Goal: Task Accomplishment & Management: Complete application form

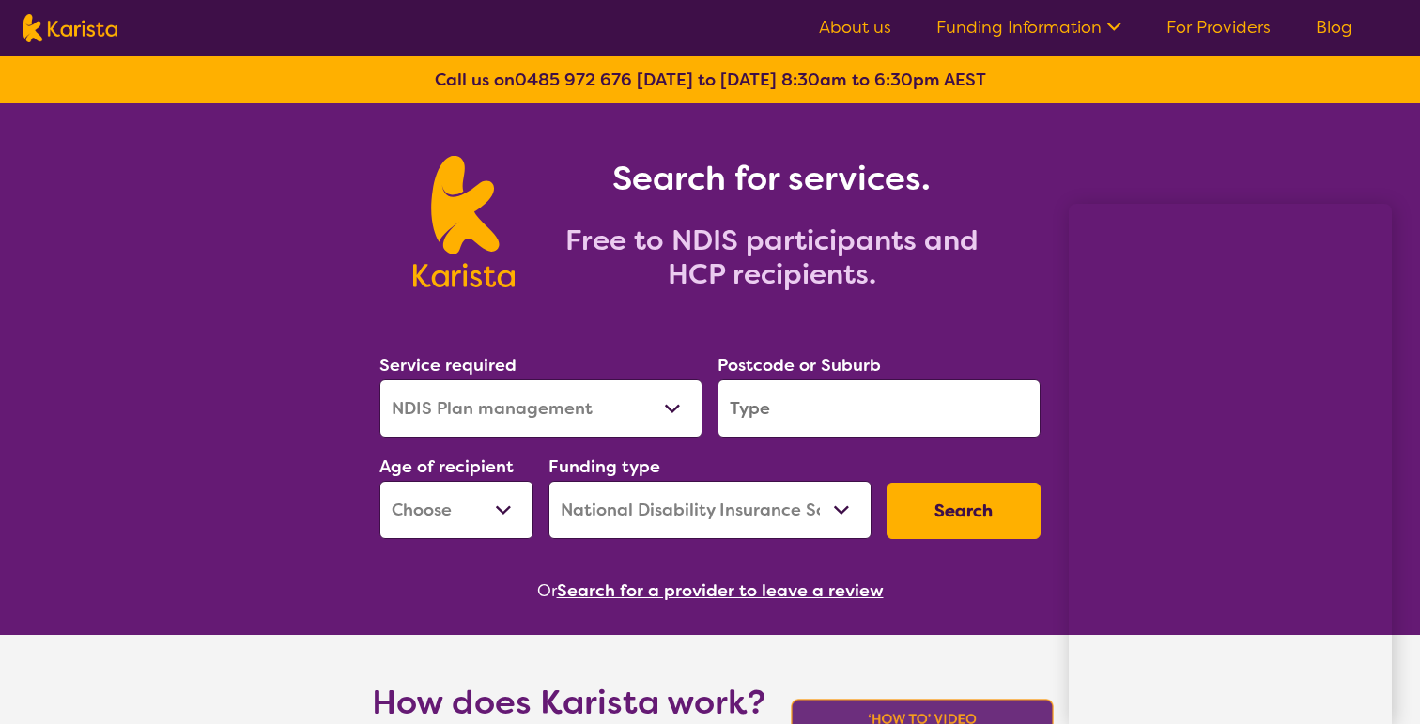
select select "NDIS Plan management"
select select "NDIS"
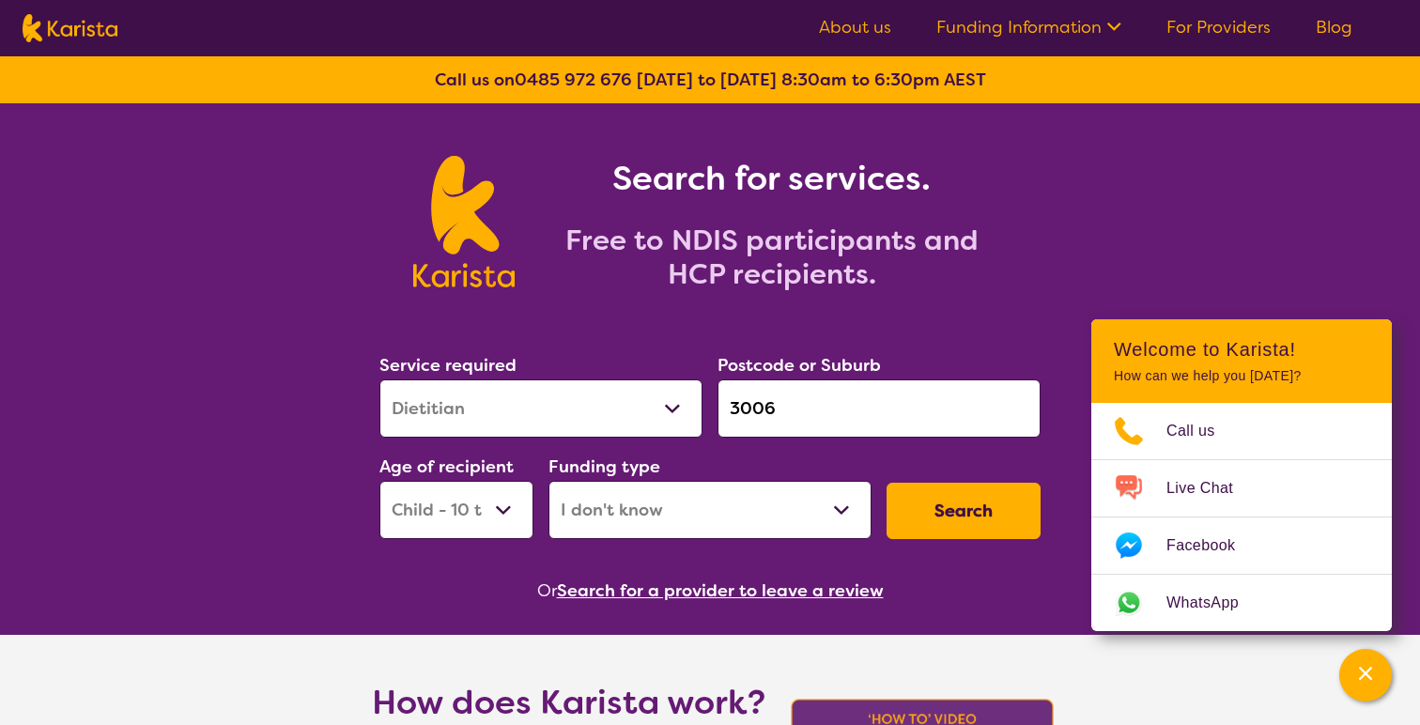
select select "Dietitian"
select select "CH"
click at [596, 415] on select "Allied Health Assistant Assessment (ADHD or Autism) Behaviour support Counselli…" at bounding box center [540, 408] width 323 height 58
drag, startPoint x: 375, startPoint y: 364, endPoint x: 525, endPoint y: 365, distance: 150.2
click at [525, 365] on div "Service required Allied Health Assistant Assessment (ADHD or Autism) Behaviour …" at bounding box center [541, 394] width 338 height 101
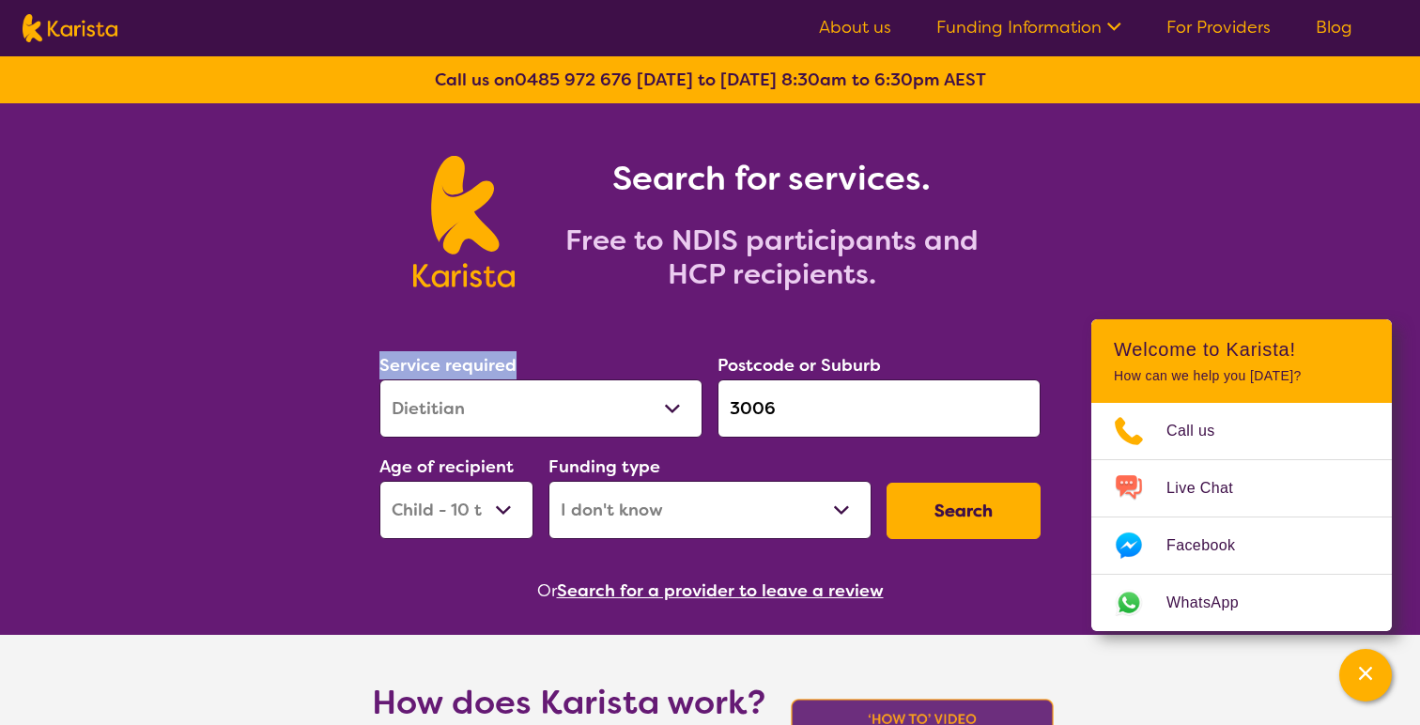
copy label "Service required"
click at [360, 421] on section "Service required Allied Health Assistant Assessment (ADHD or Autism) Behaviour …" at bounding box center [709, 452] width 721 height 306
click at [566, 406] on select "Allied Health Assistant Assessment (ADHD or Autism) Behaviour support Counselli…" at bounding box center [540, 408] width 323 height 58
click at [976, 345] on div "Postcode or Suburb 3006" at bounding box center [879, 394] width 338 height 101
click at [844, 510] on select "Home Care Package (HCP) National Disability Insurance Scheme (NDIS) I don't know" at bounding box center [709, 510] width 323 height 58
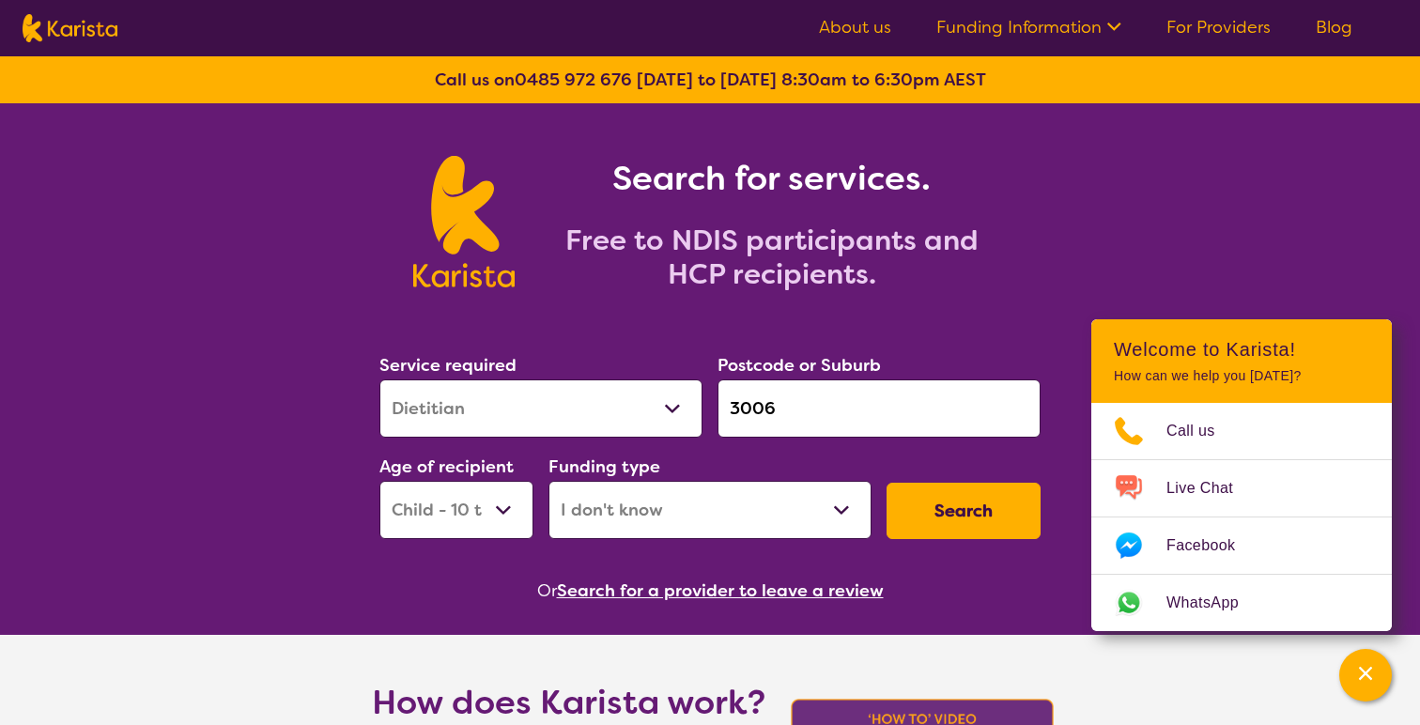
select select "HCP"
click at [548, 481] on select "Home Care Package (HCP) National Disability Insurance Scheme (NDIS) I don't know" at bounding box center [709, 510] width 323 height 58
click at [934, 515] on button "Search" at bounding box center [963, 511] width 154 height 56
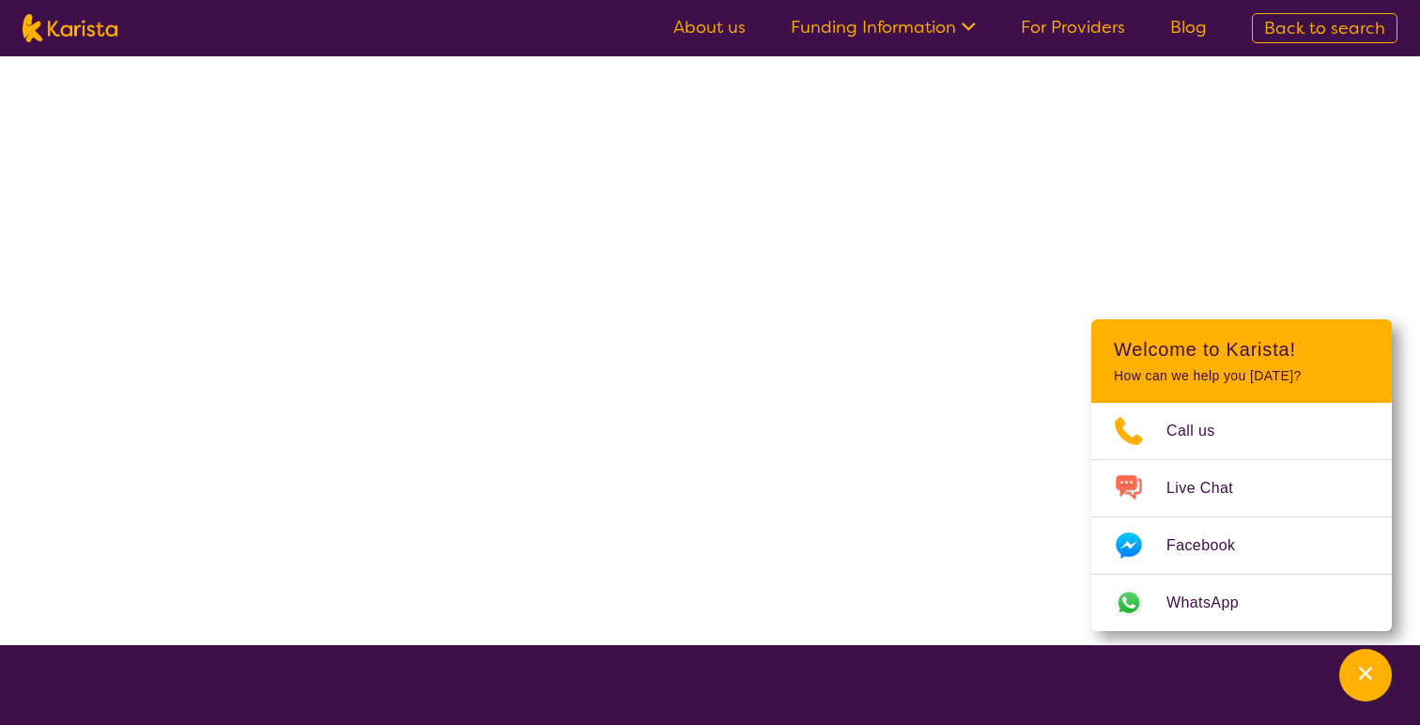
select select "HCP"
select select "Dietitian"
select select "CH"
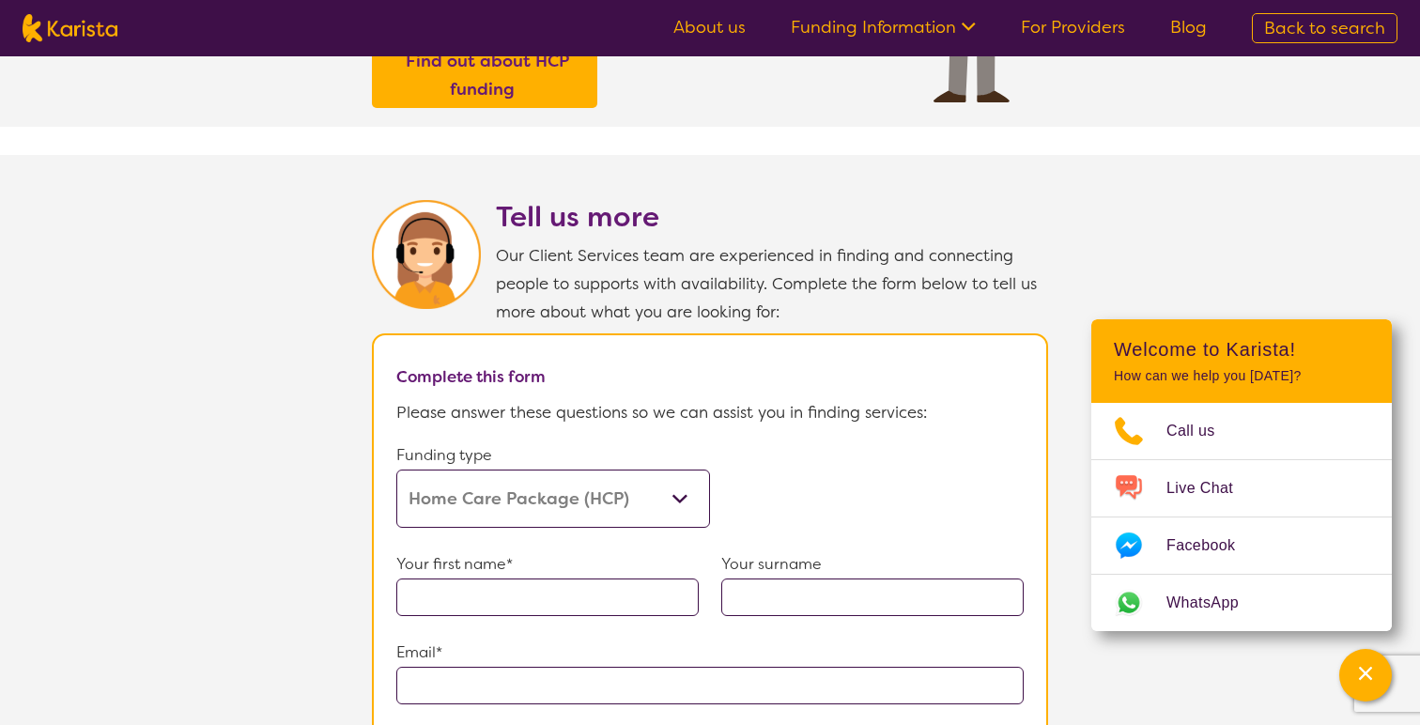
scroll to position [819, 0]
click at [515, 498] on select "Home Care Package (HCP) Home Care Package - Level 1 Home Care Package - Level 2…" at bounding box center [553, 498] width 314 height 58
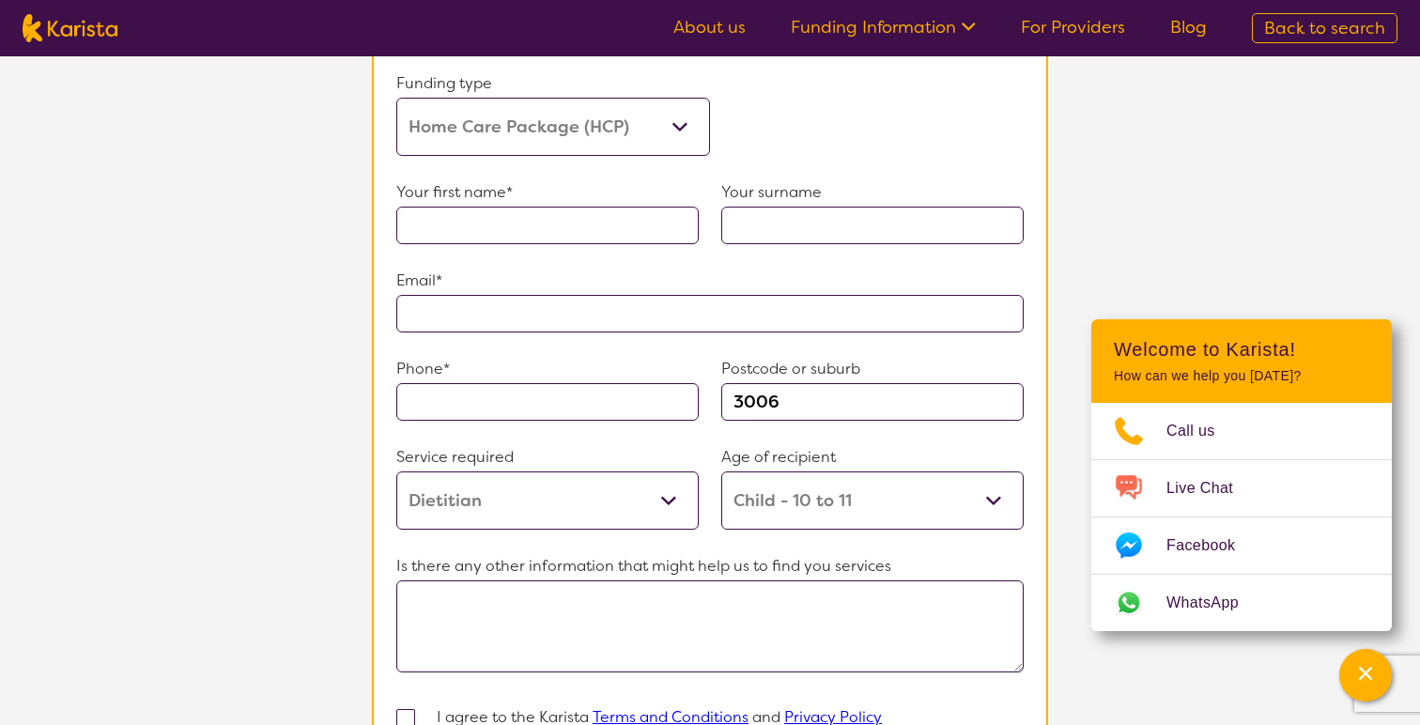
scroll to position [1161, 0]
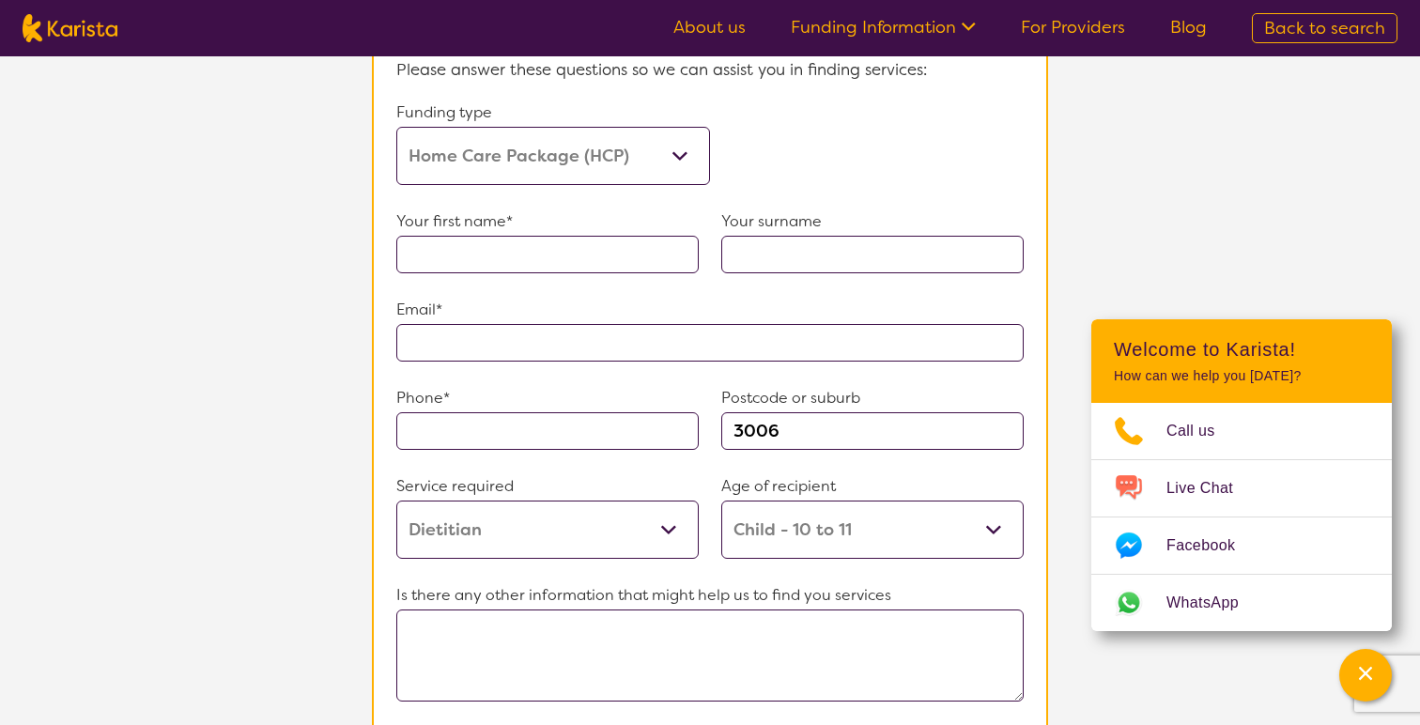
click at [598, 236] on input "text" at bounding box center [547, 255] width 302 height 38
type input "Mayuri"
click at [632, 341] on input "text" at bounding box center [709, 343] width 627 height 38
type input "**********"
click at [501, 432] on input "text" at bounding box center [547, 431] width 302 height 38
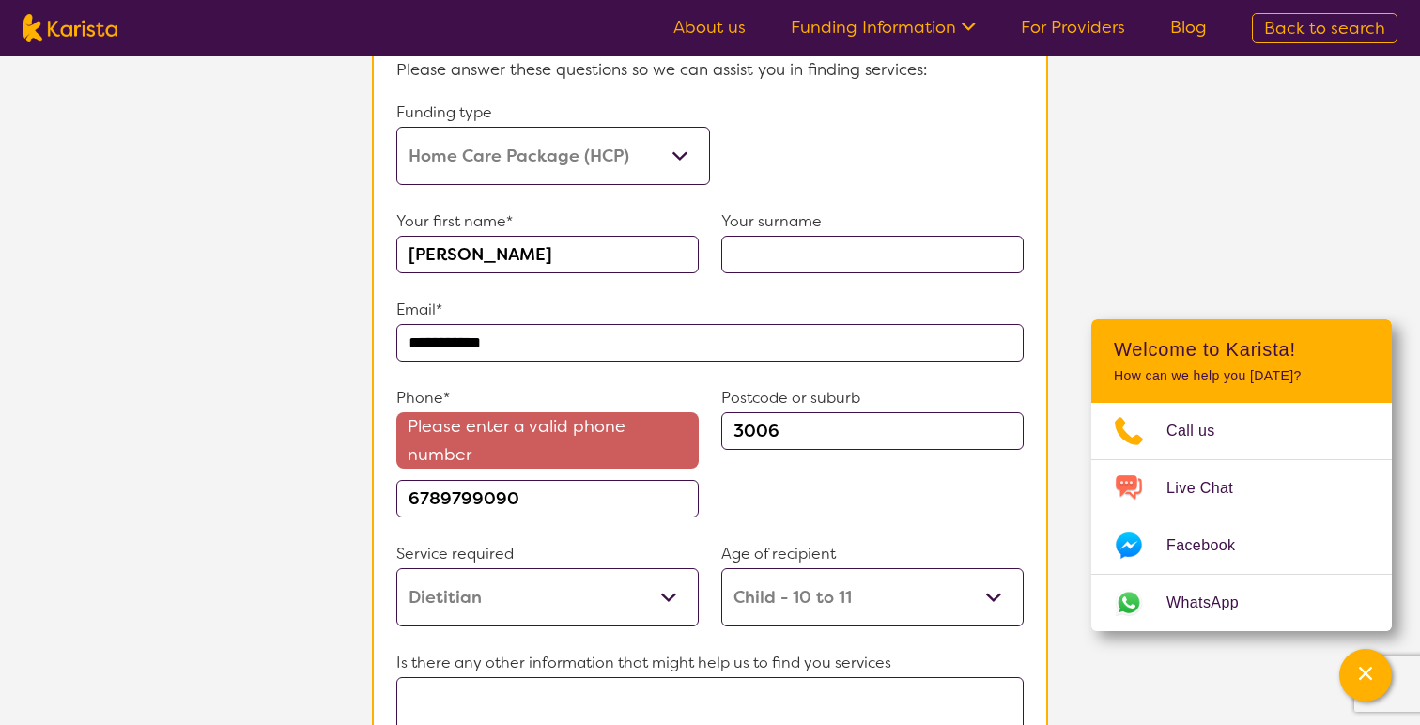
click at [535, 631] on div "Service required Allied Health Assistant Assessment (ADHD or Autism) Behaviour …" at bounding box center [709, 594] width 627 height 109
drag, startPoint x: 424, startPoint y: 485, endPoint x: 395, endPoint y: 485, distance: 29.1
click at [396, 485] on input "6789799090" at bounding box center [547, 499] width 302 height 38
drag, startPoint x: 424, startPoint y: 492, endPoint x: 527, endPoint y: 495, distance: 102.4
click at [527, 495] on input "089799090" at bounding box center [547, 499] width 302 height 38
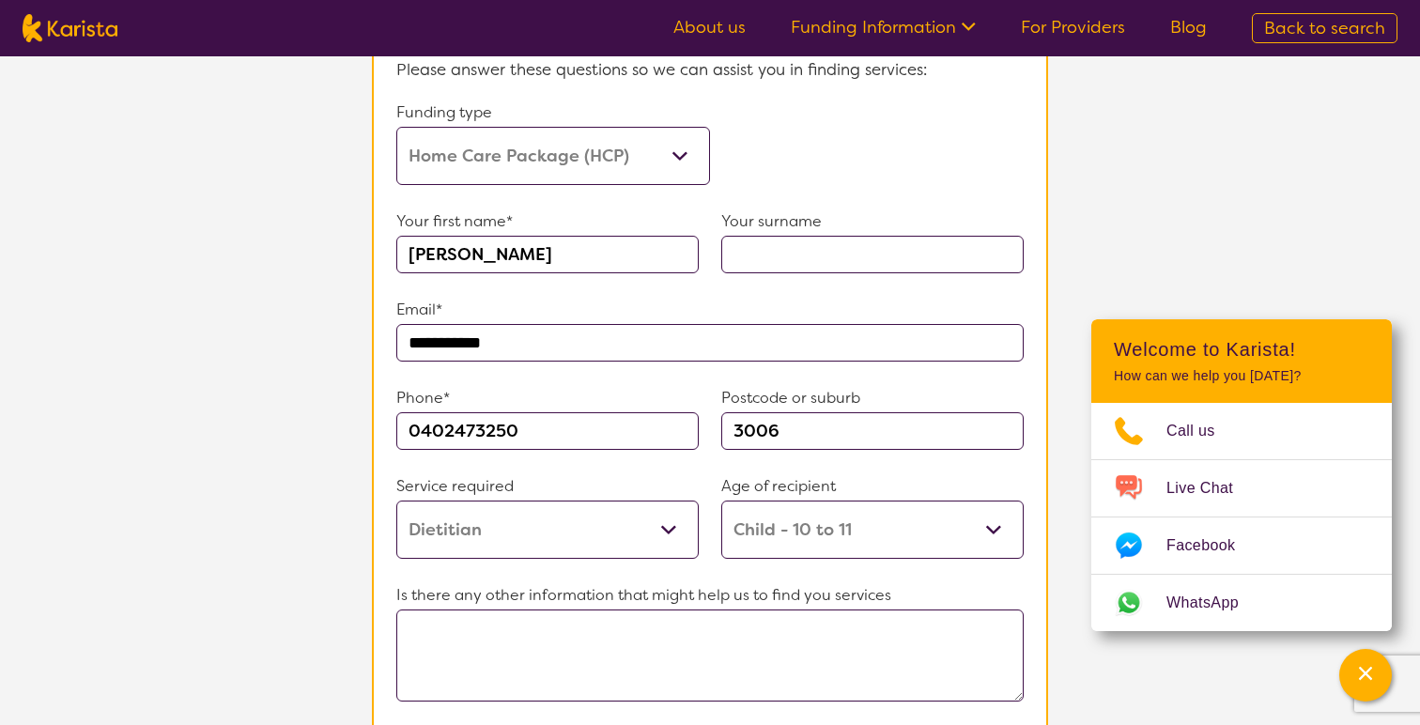
drag, startPoint x: 532, startPoint y: 416, endPoint x: 423, endPoint y: 411, distance: 109.0
click at [423, 412] on input "0402473250" at bounding box center [547, 431] width 302 height 38
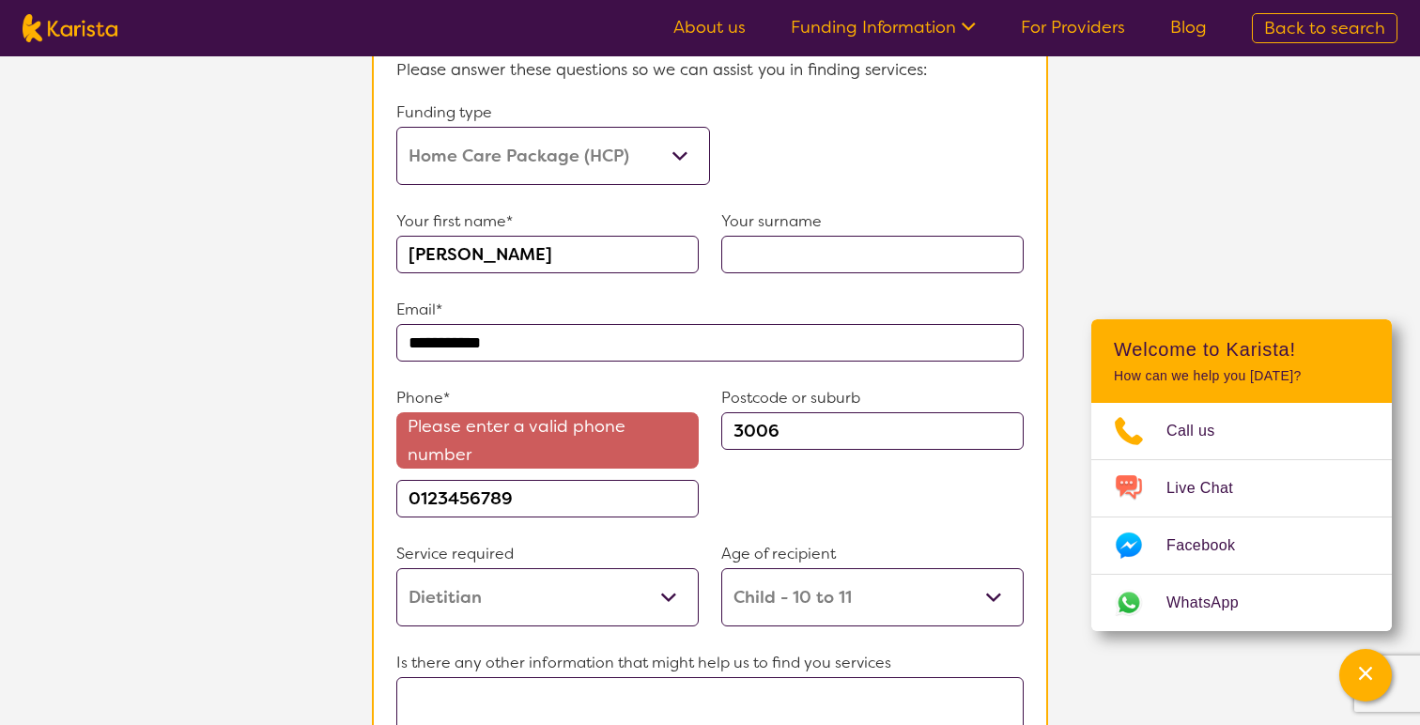
click at [489, 512] on div "Phone* Please enter a valid phone number 0123456789 Postcode or suburb 3006" at bounding box center [709, 462] width 627 height 156
click at [430, 489] on input "0123456789" at bounding box center [547, 499] width 302 height 38
click at [418, 488] on input "0123456789" at bounding box center [547, 499] width 302 height 38
drag, startPoint x: 423, startPoint y: 489, endPoint x: 447, endPoint y: 490, distance: 24.4
click at [447, 490] on input "0123456789" at bounding box center [547, 499] width 302 height 38
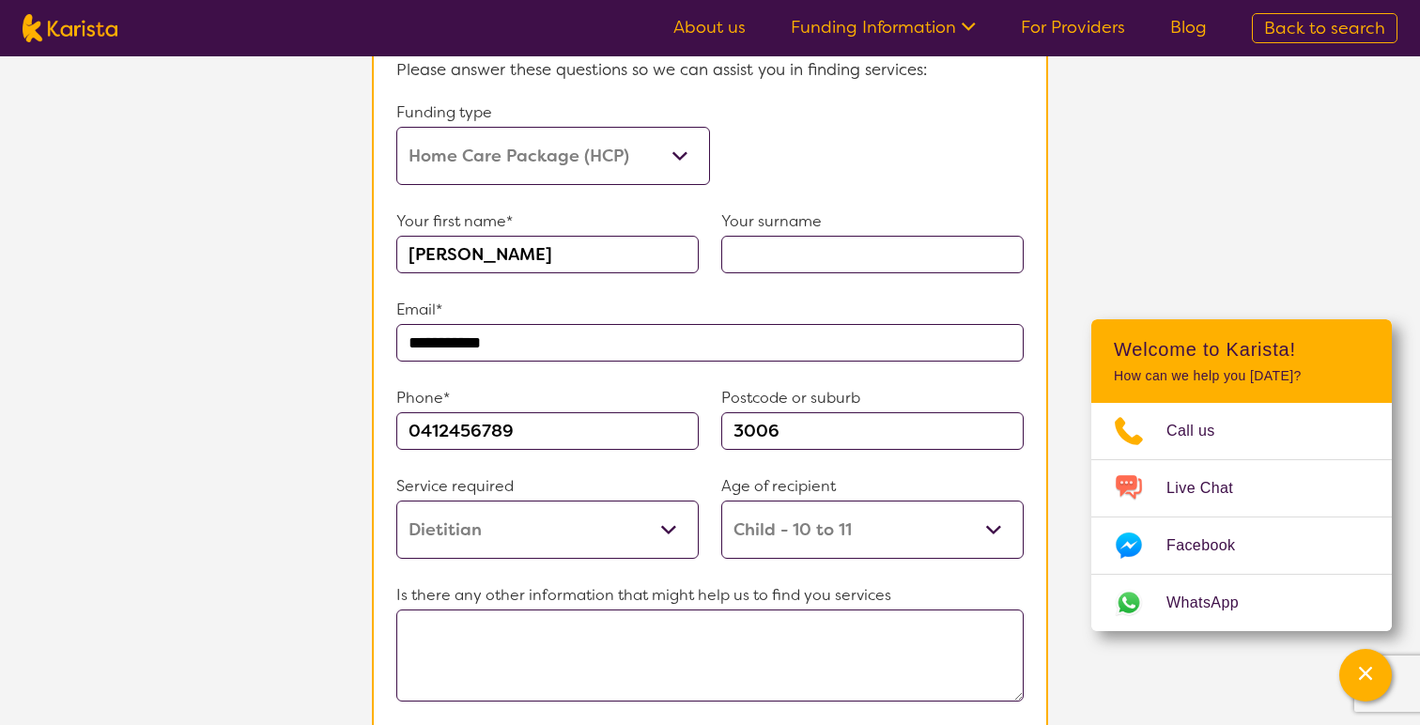
type input "0412456789"
drag, startPoint x: 783, startPoint y: 424, endPoint x: 735, endPoint y: 424, distance: 47.9
click at [735, 424] on input "3006" at bounding box center [872, 431] width 302 height 38
type input "3000"
click at [704, 585] on p "Is there any other information that might help us to find you services" at bounding box center [709, 595] width 627 height 28
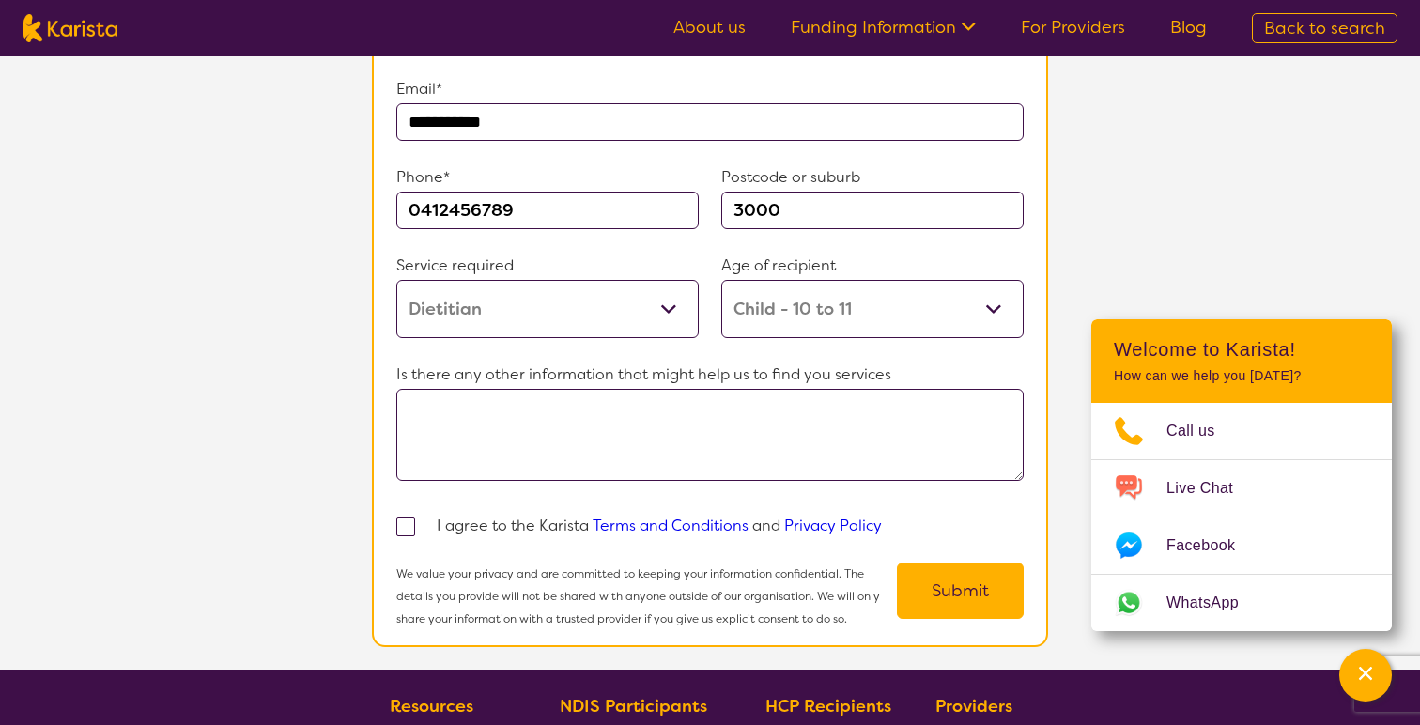
scroll to position [1418, 0]
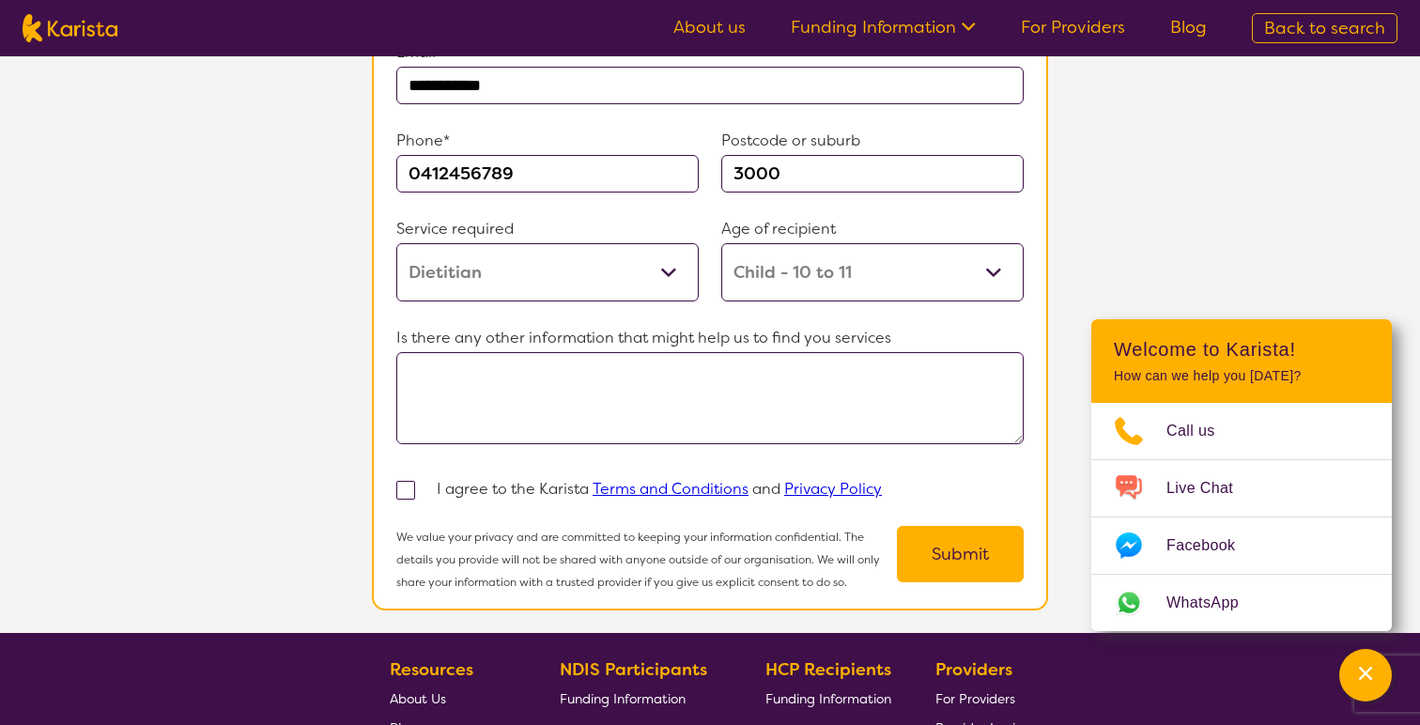
click at [483, 485] on p "I agree to the Karista Terms and Conditions and Privacy Policy" at bounding box center [659, 489] width 445 height 28
click at [411, 484] on span at bounding box center [405, 490] width 19 height 19
click at [424, 484] on input "checkbox" at bounding box center [430, 489] width 12 height 12
checkbox input "true"
click at [521, 333] on p "Is there any other information that might help us to find you services" at bounding box center [709, 338] width 627 height 28
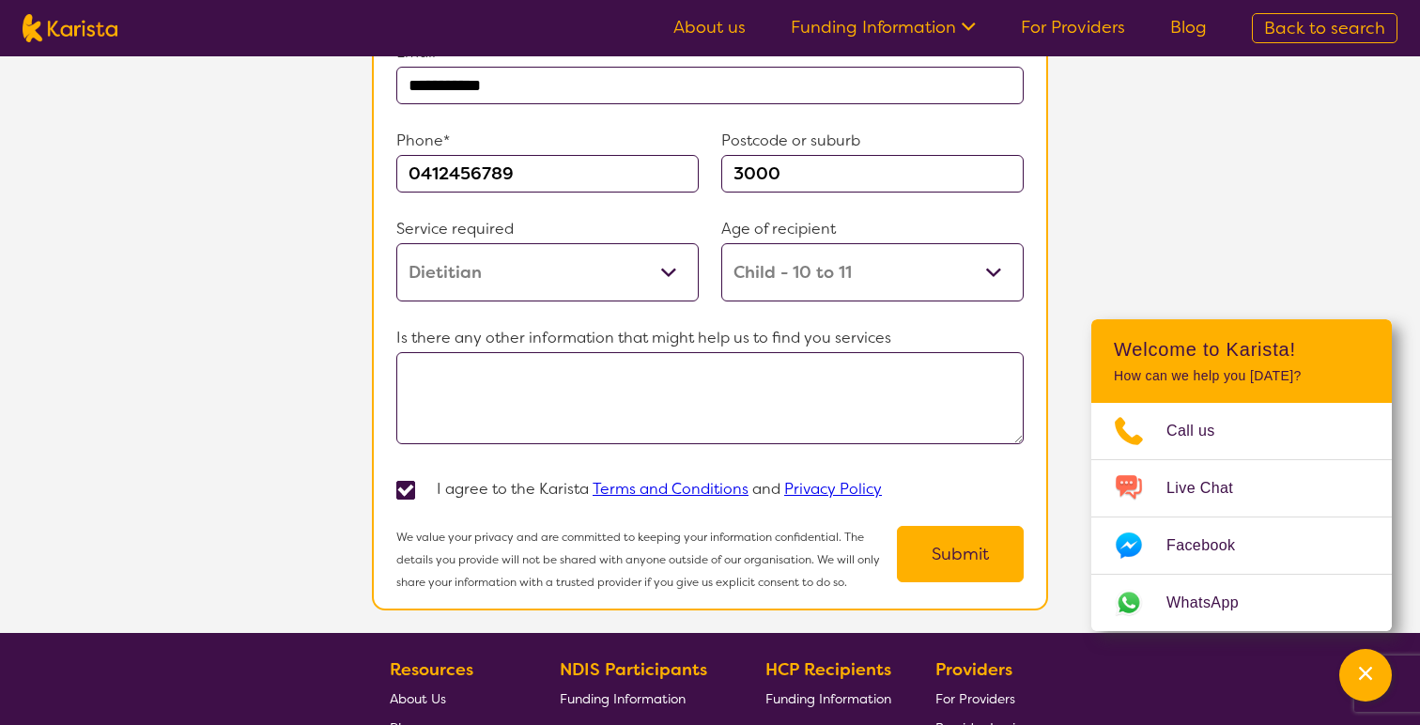
click at [522, 366] on textarea at bounding box center [709, 398] width 627 height 92
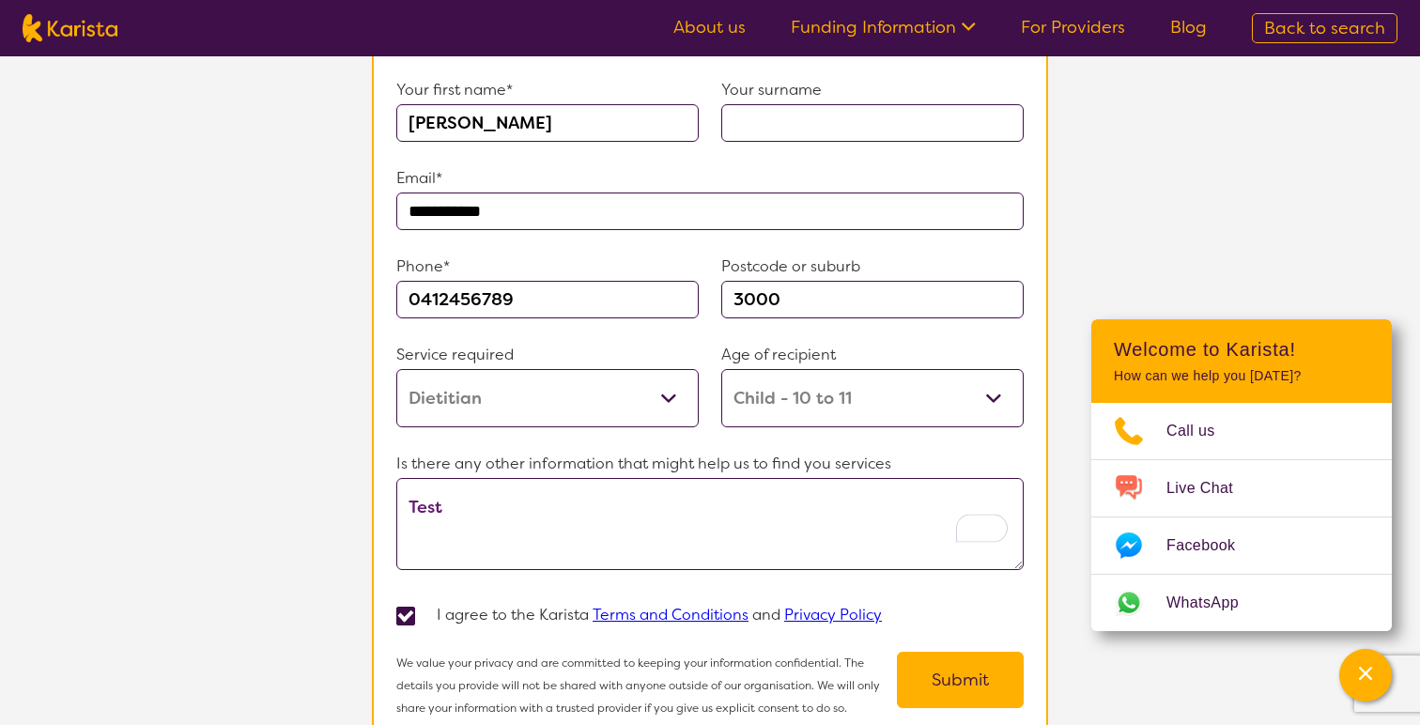
scroll to position [1294, 0]
type textarea "Test"
click at [964, 675] on button "Submit" at bounding box center [960, 678] width 127 height 56
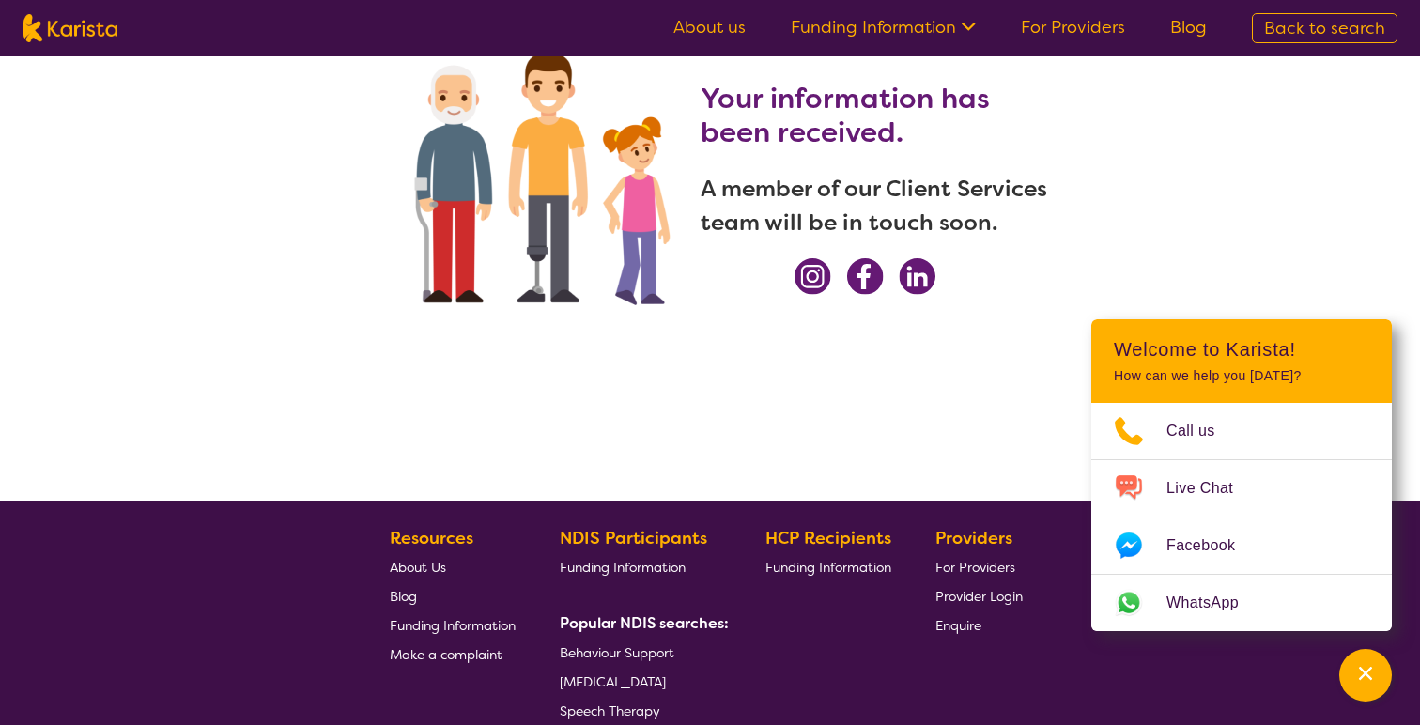
scroll to position [0, 0]
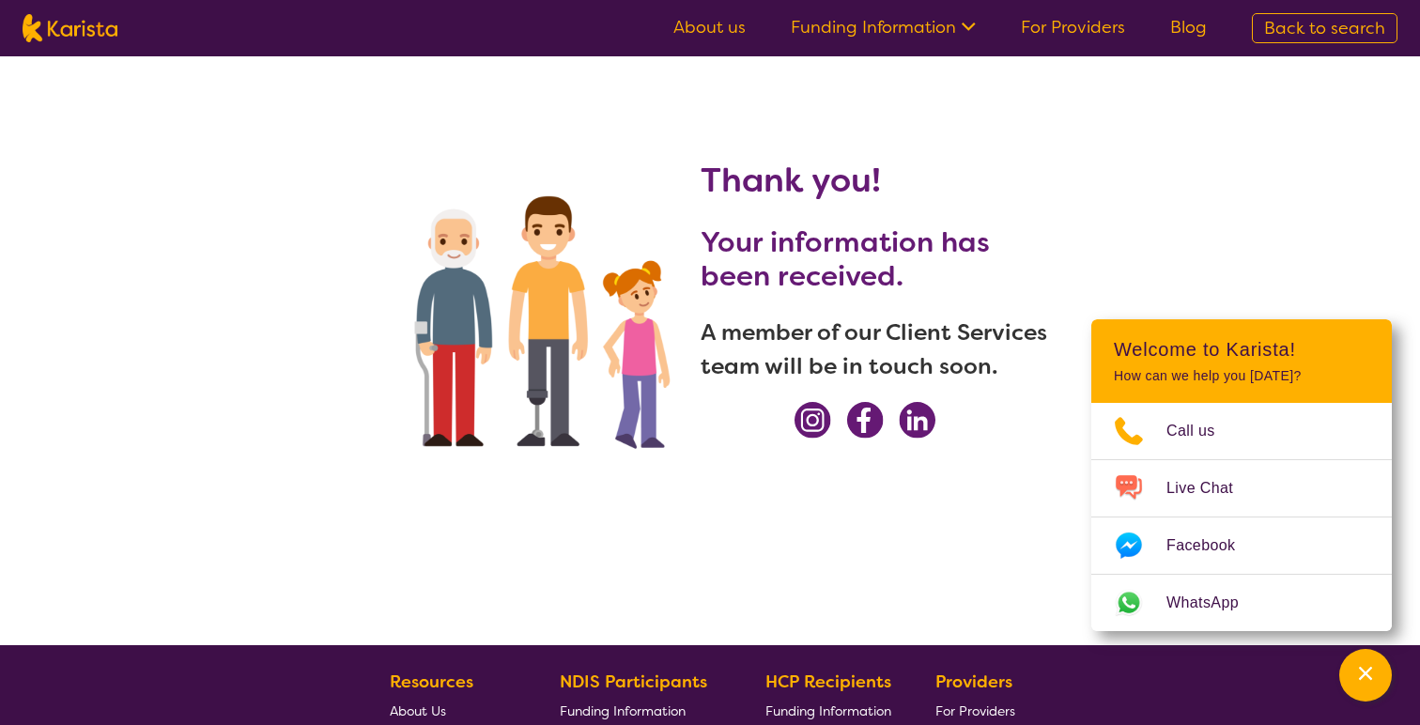
click at [855, 35] on link "Funding Information" at bounding box center [883, 27] width 185 height 23
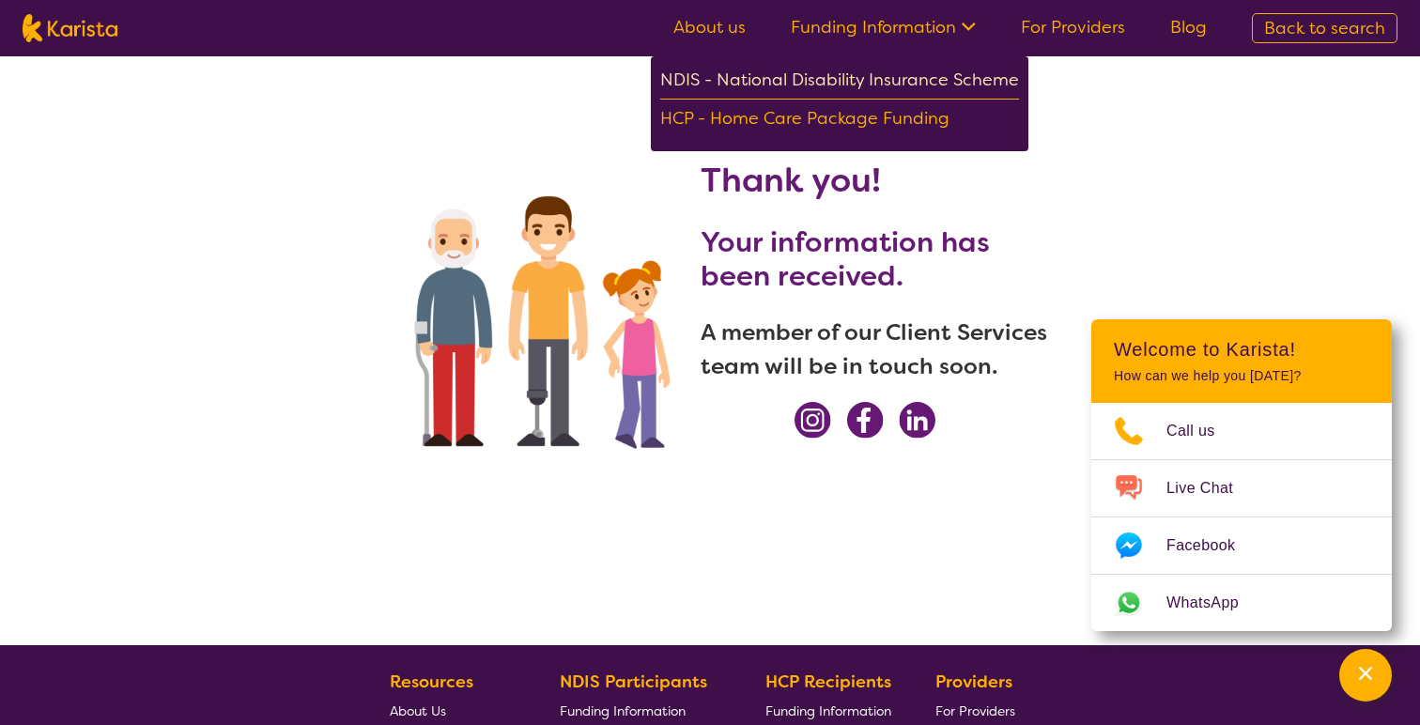
click at [846, 79] on div "NDIS - National Disability Insurance Scheme" at bounding box center [839, 83] width 359 height 34
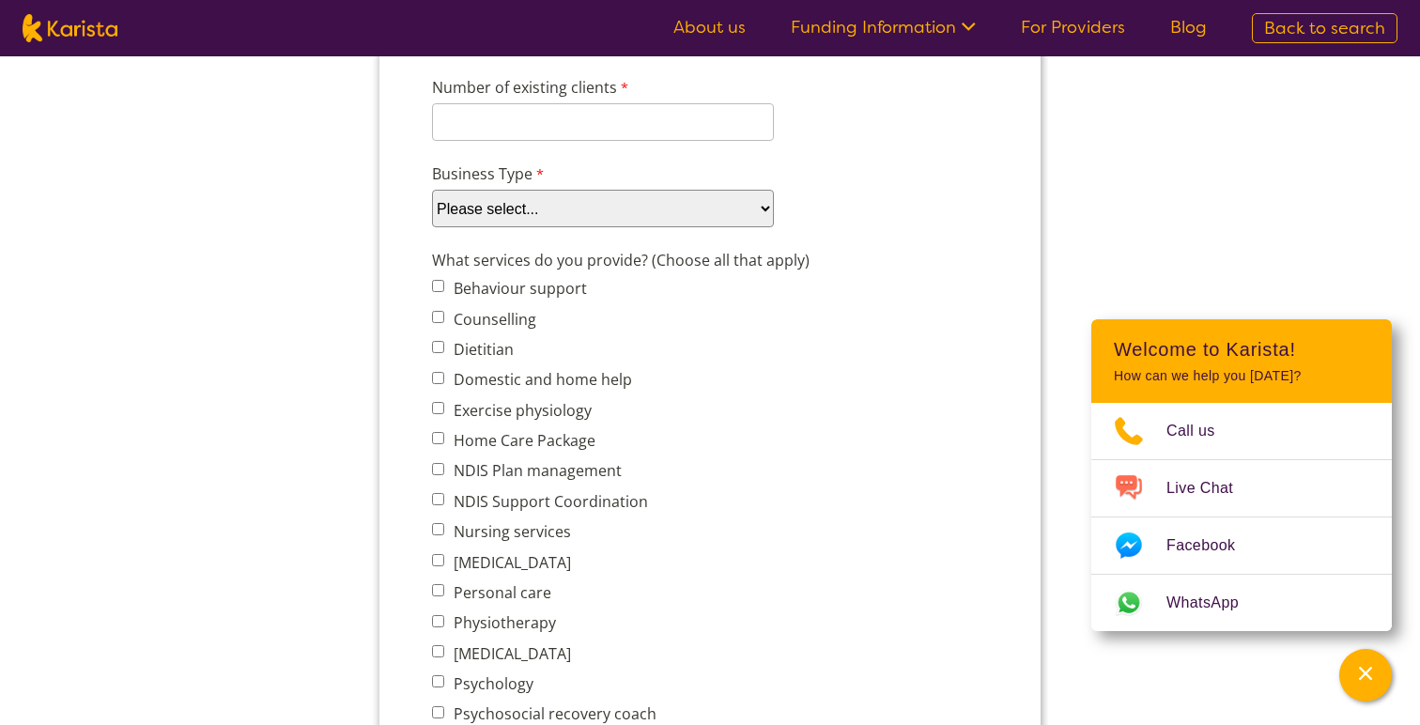
scroll to position [626, 0]
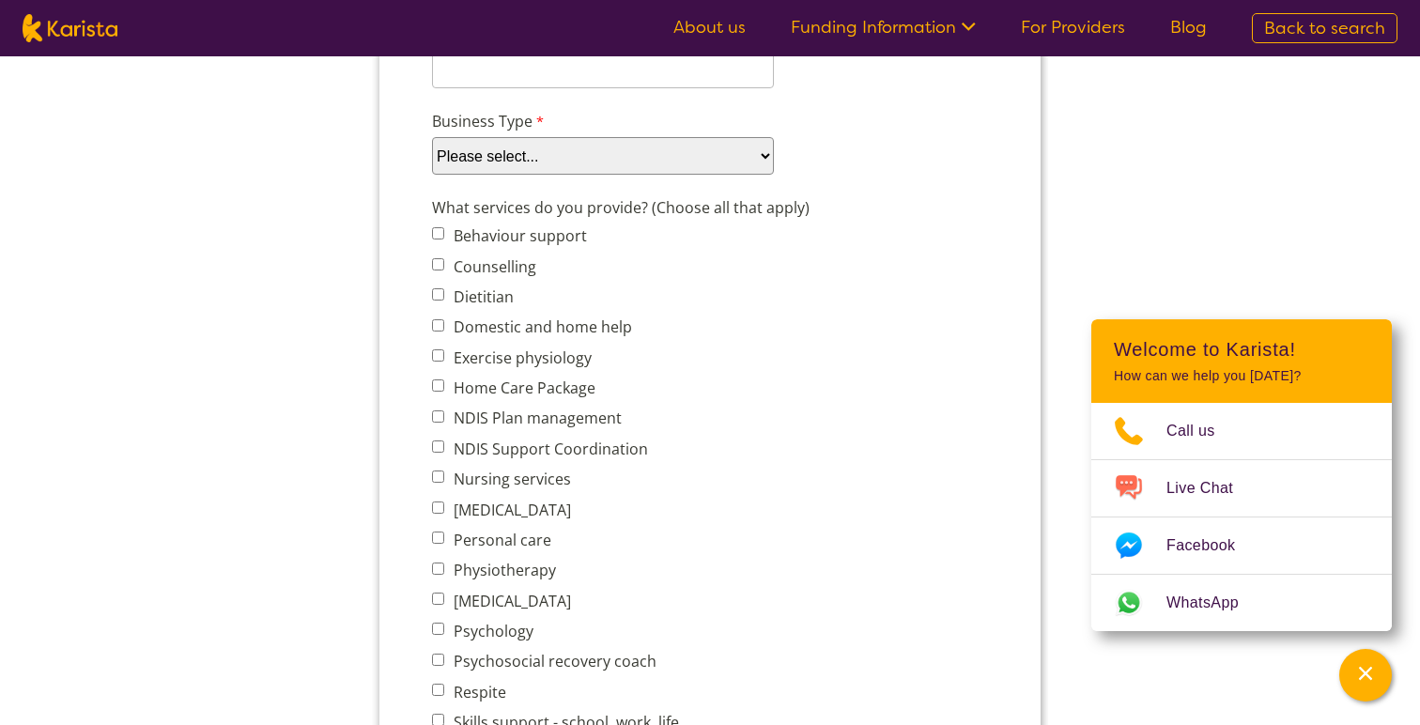
click at [578, 170] on select "Please select... Company Individual/Sole Trader Other (please specify)" at bounding box center [603, 156] width 342 height 38
click at [432, 175] on select "Please select... Company Individual/Sole Trader Other (please specify)" at bounding box center [603, 156] width 342 height 38
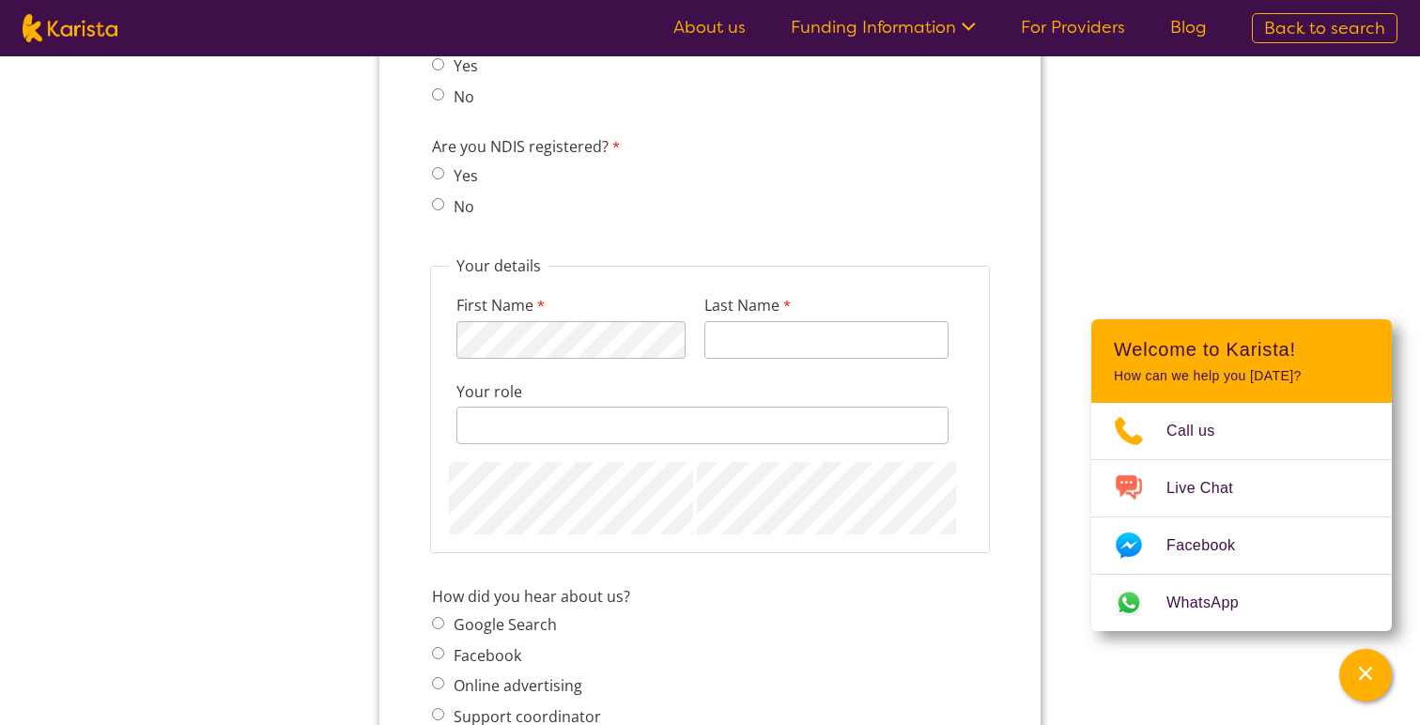
scroll to position [1803, 0]
click at [719, 24] on link "About us" at bounding box center [709, 27] width 72 height 23
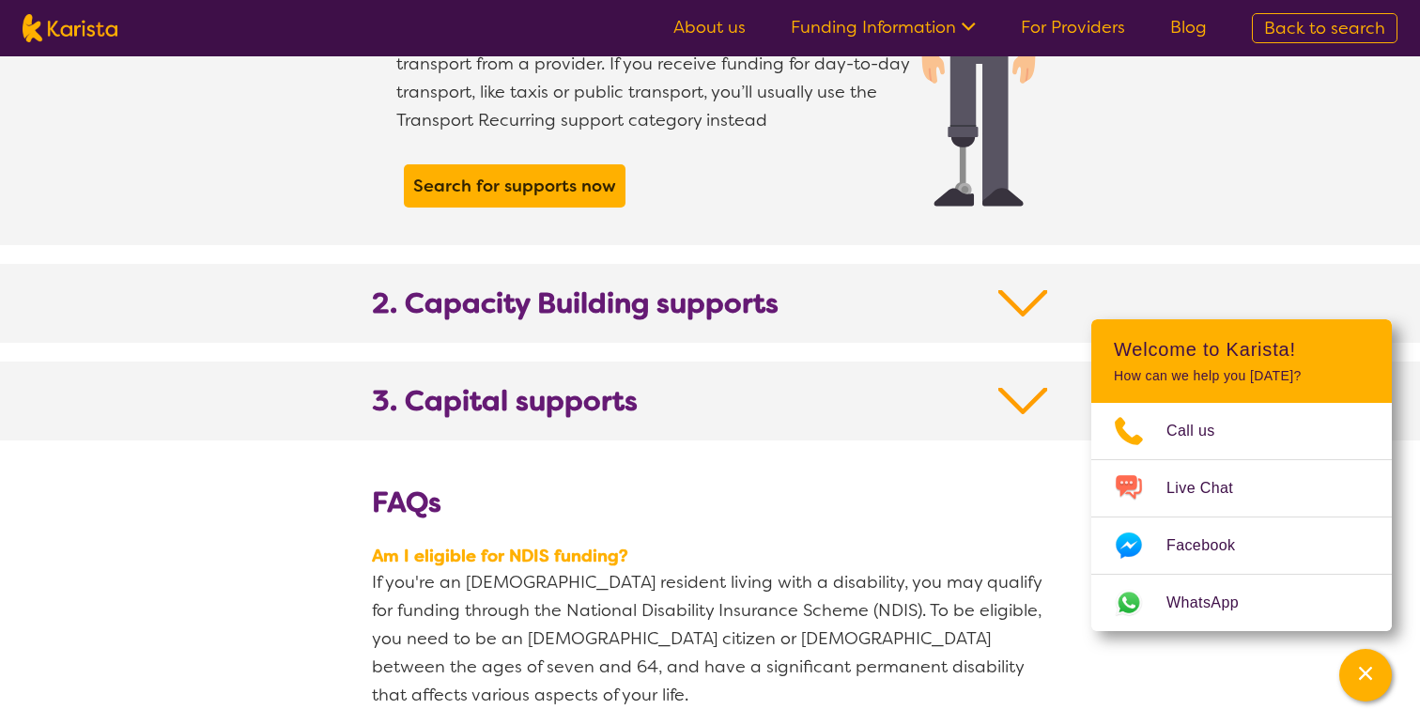
scroll to position [1902, 0]
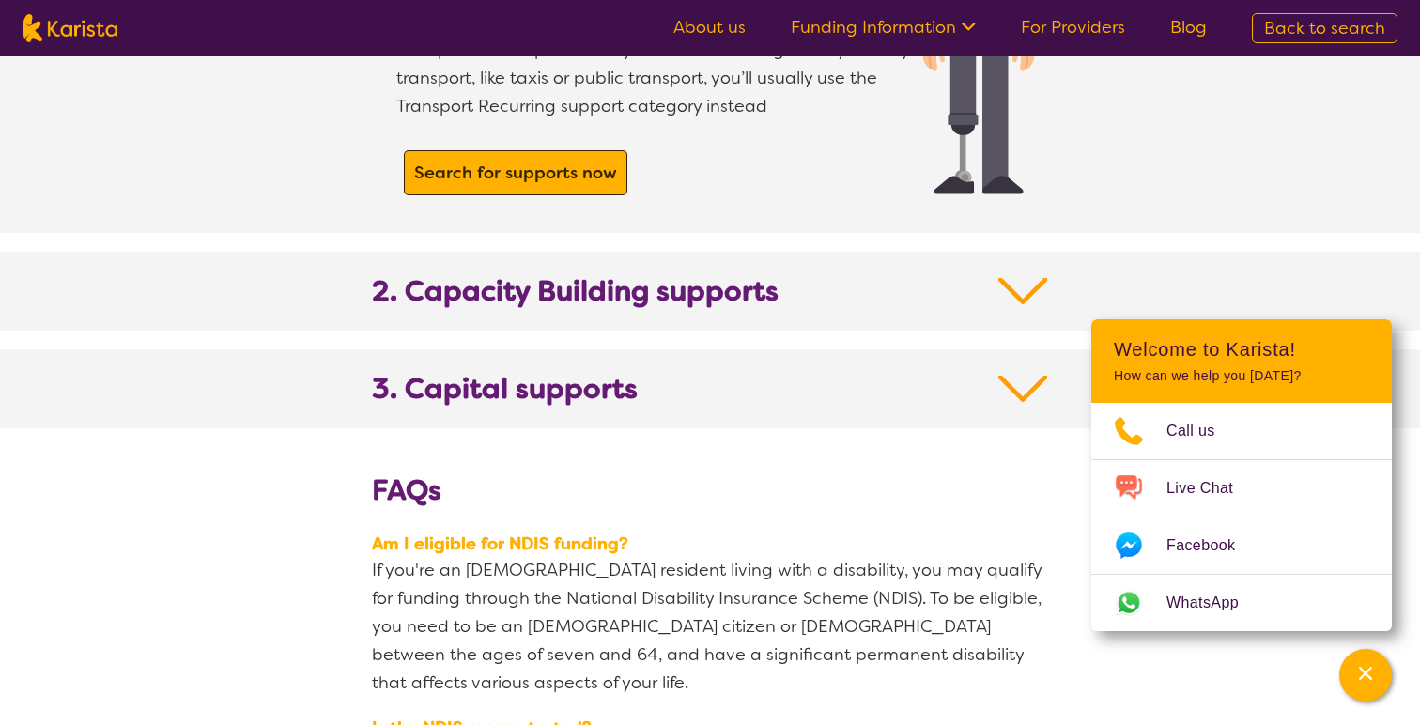
click at [531, 162] on b "Search for supports now" at bounding box center [515, 173] width 203 height 23
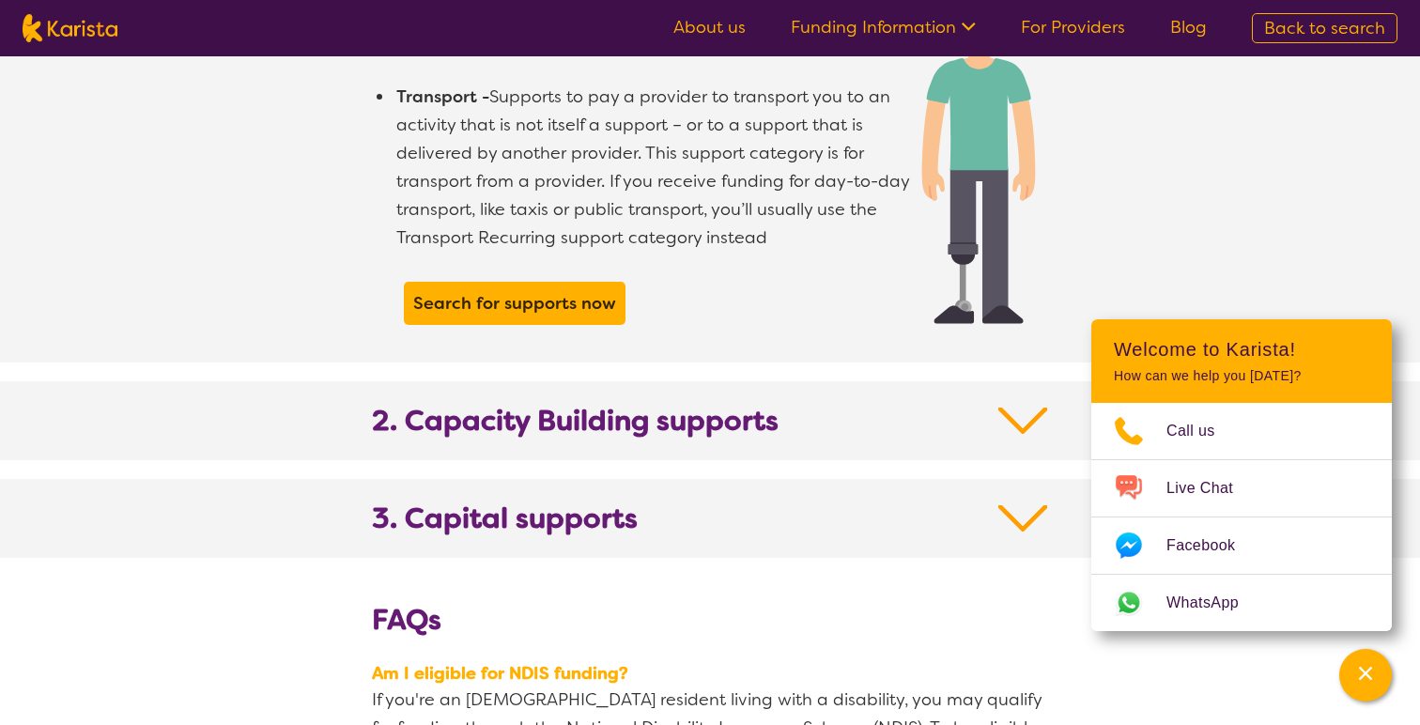
scroll to position [1806, 0]
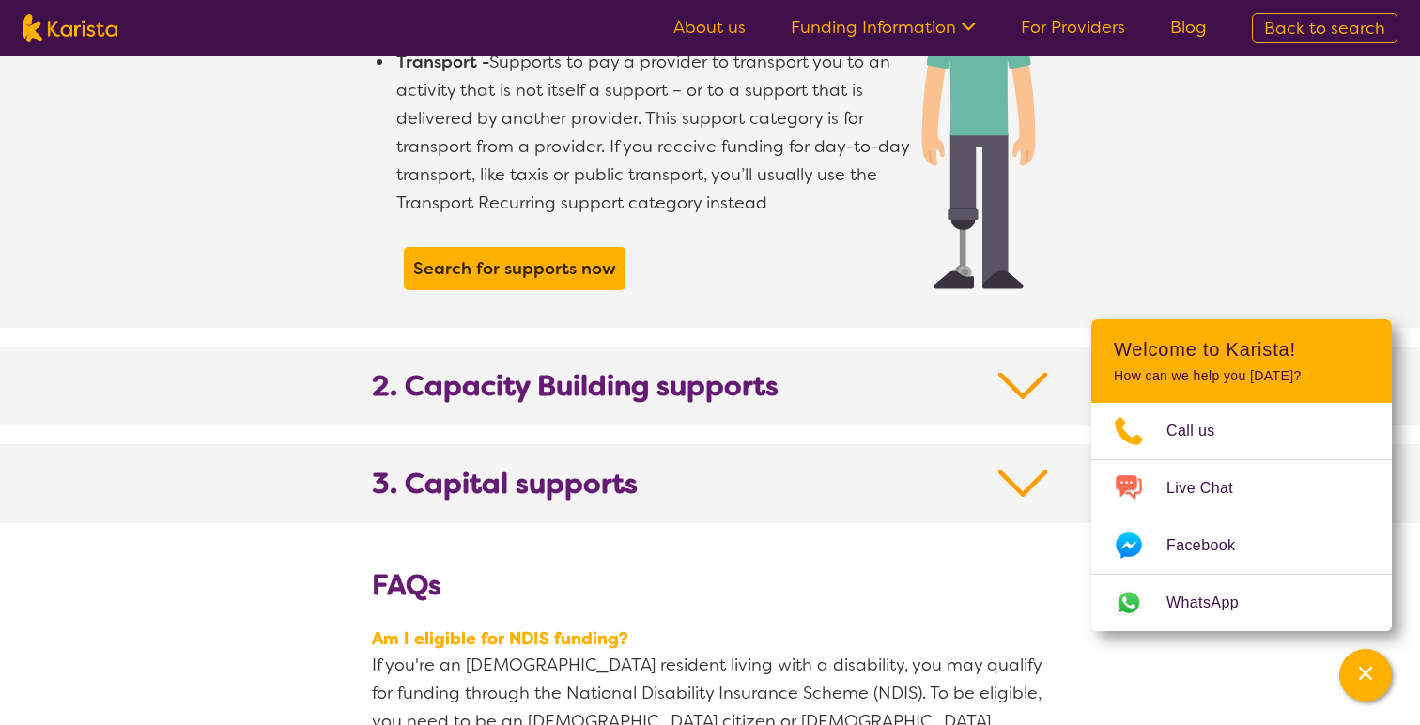
click at [941, 369] on h2 "2. Capacity Building supports" at bounding box center [710, 397] width 676 height 56
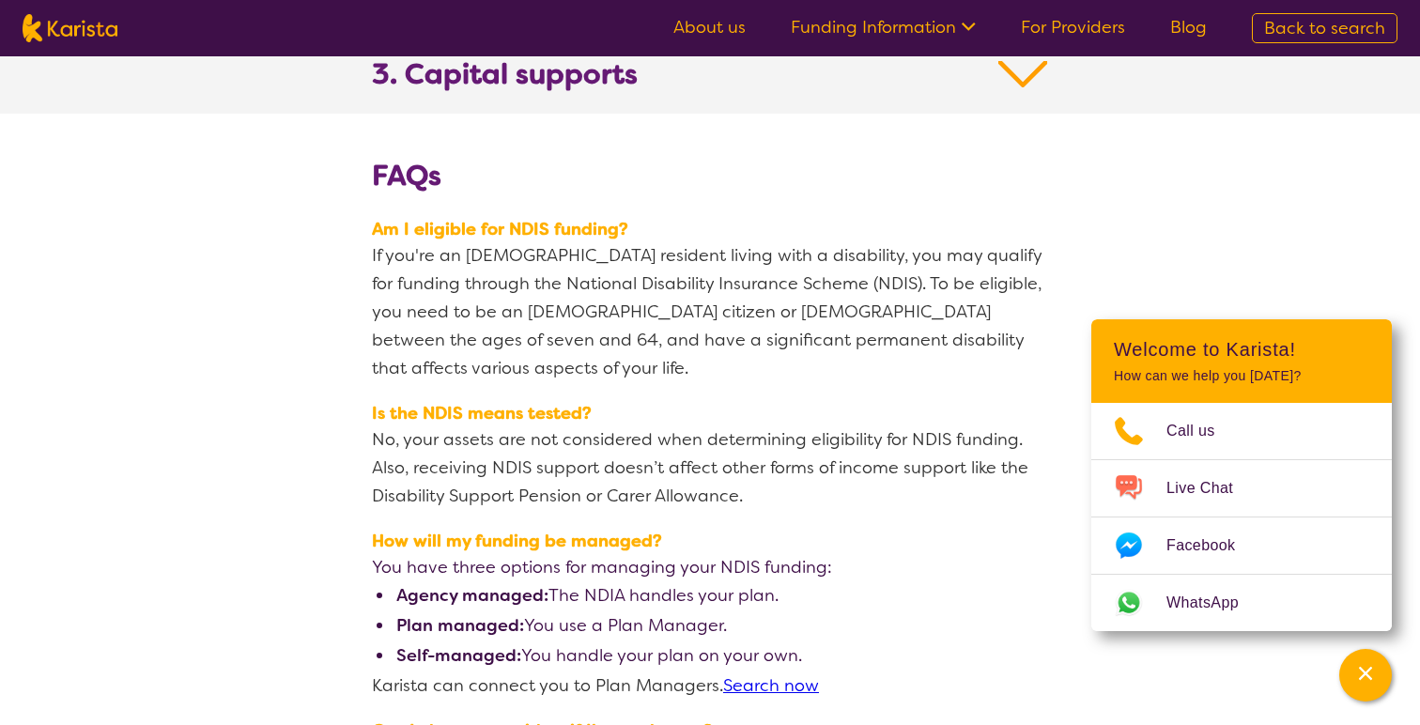
scroll to position [3631, 0]
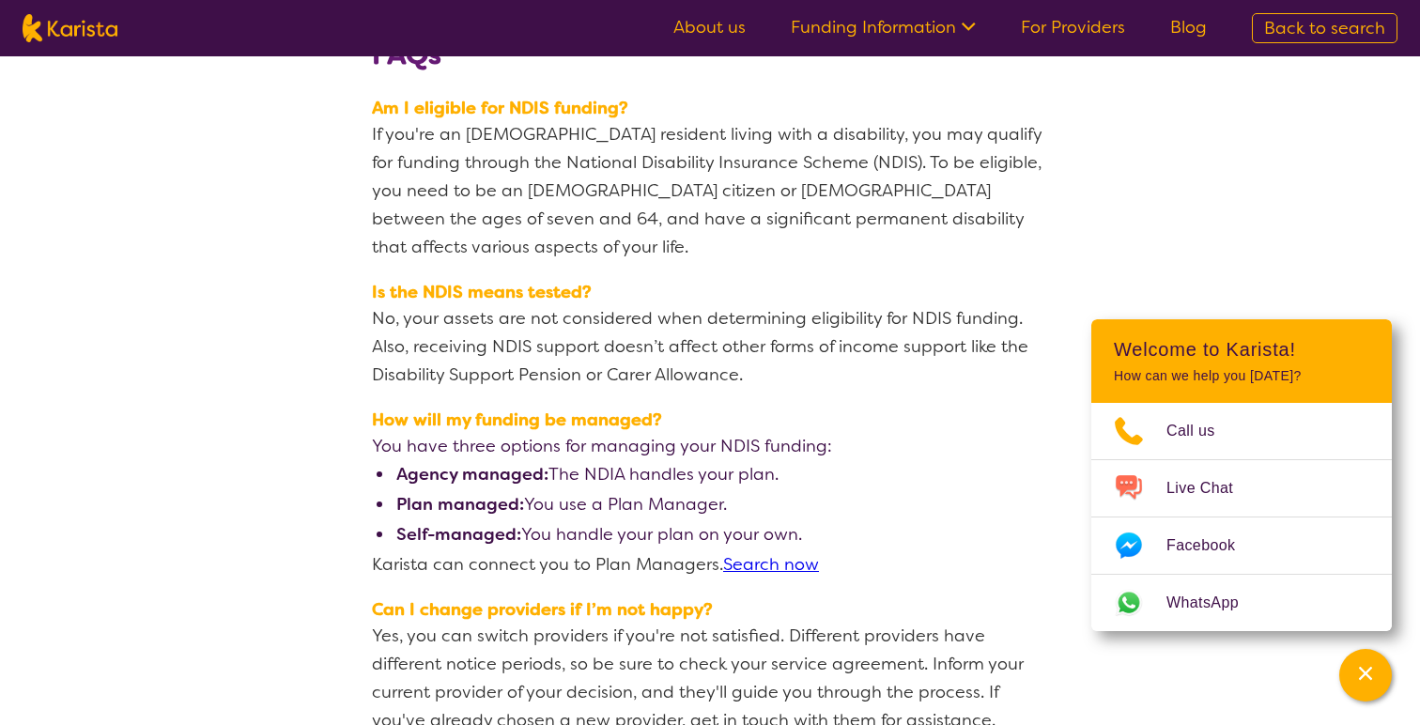
click at [661, 18] on ul "About us Funding Information NDIS - National Disability Insurance Scheme HCP - …" at bounding box center [940, 28] width 578 height 30
click at [685, 23] on link "About us" at bounding box center [709, 27] width 72 height 23
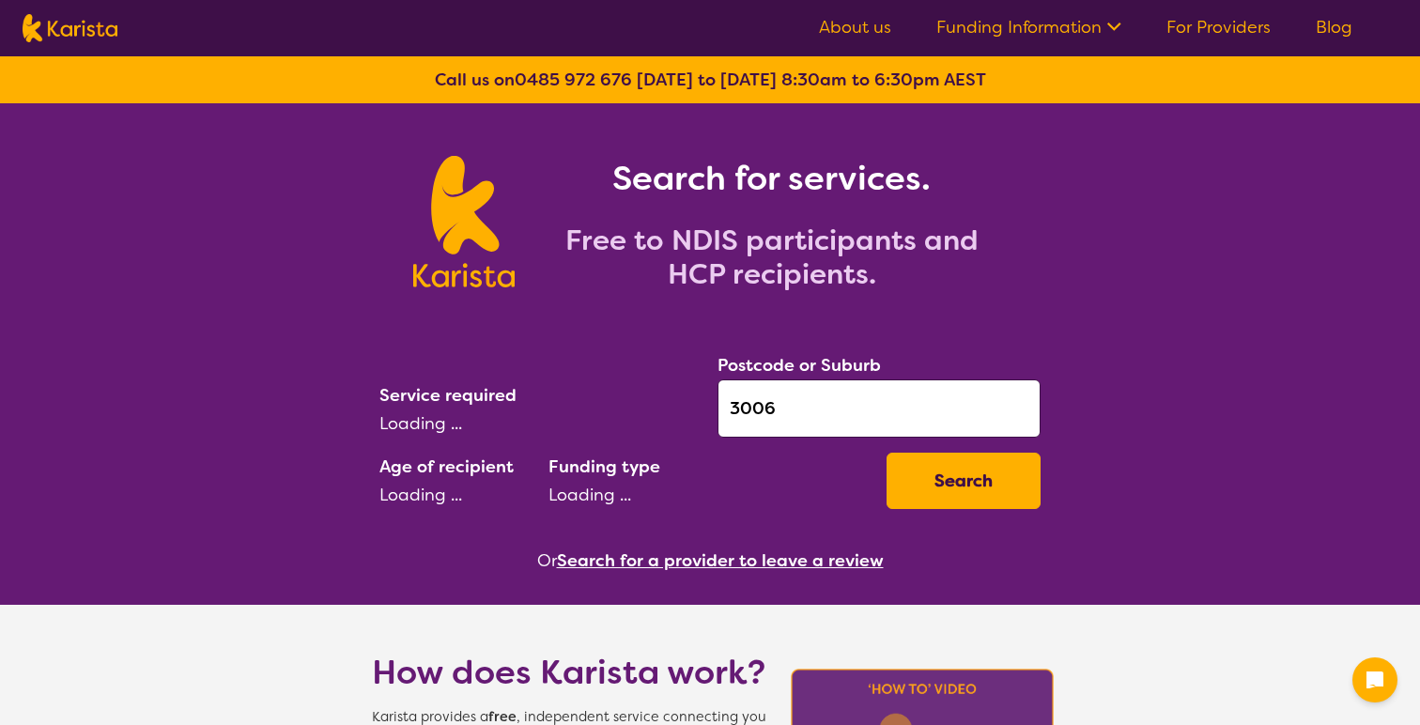
select select "Dietitian"
select select "CH"
select select "HCP"
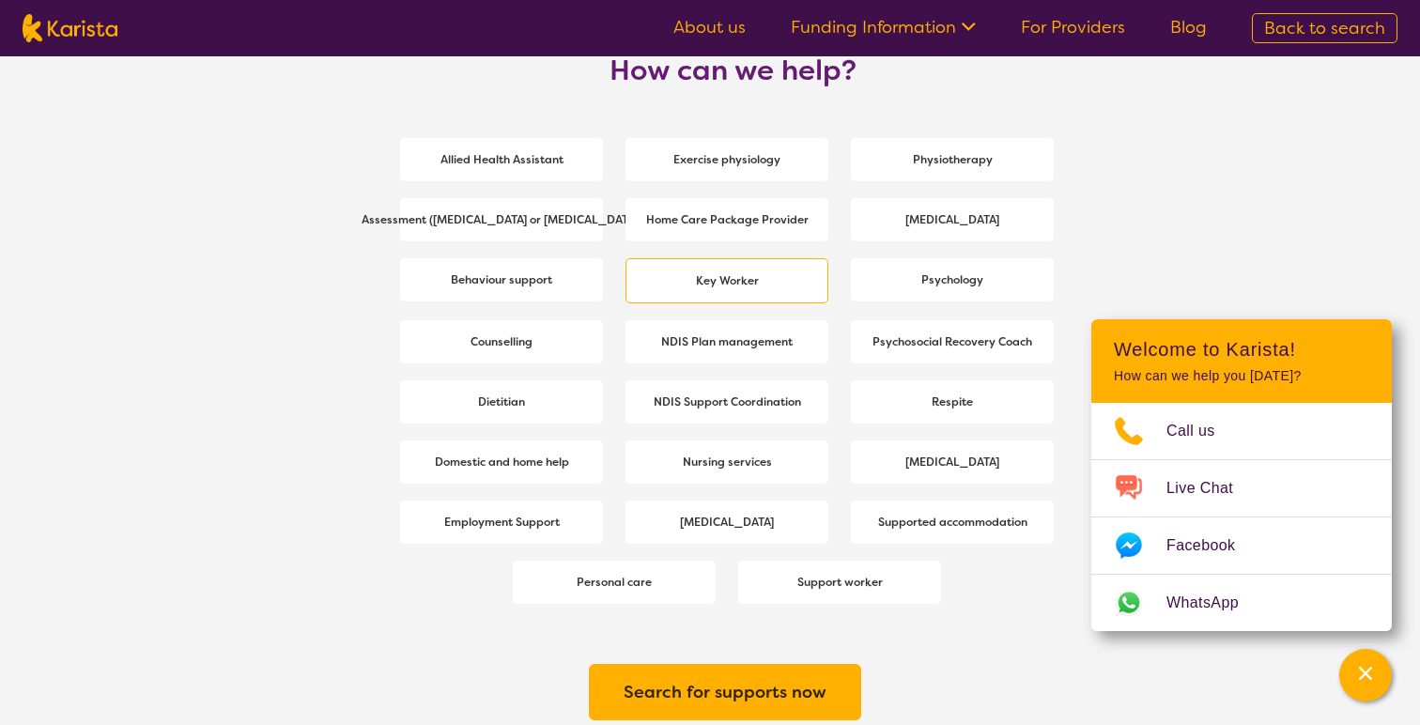
scroll to position [2535, 0]
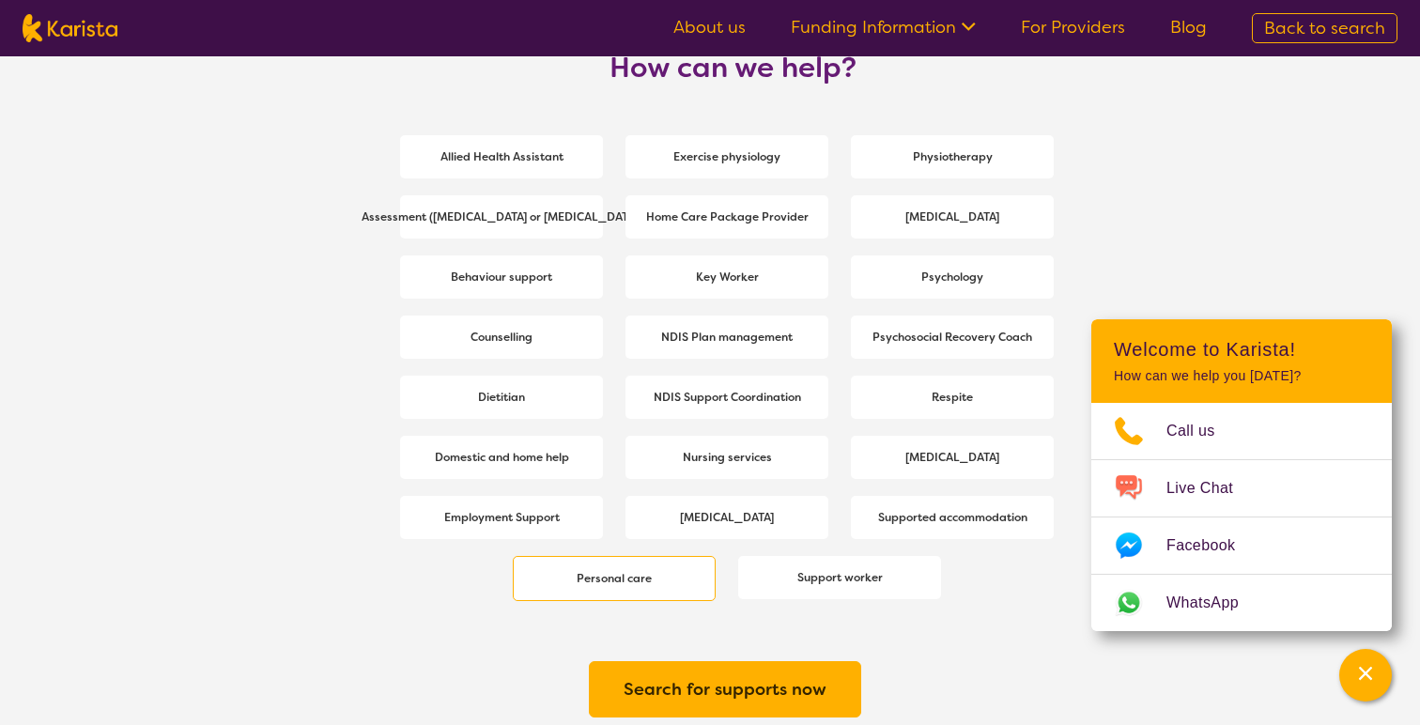
click at [689, 560] on div "Personal care" at bounding box center [614, 578] width 203 height 45
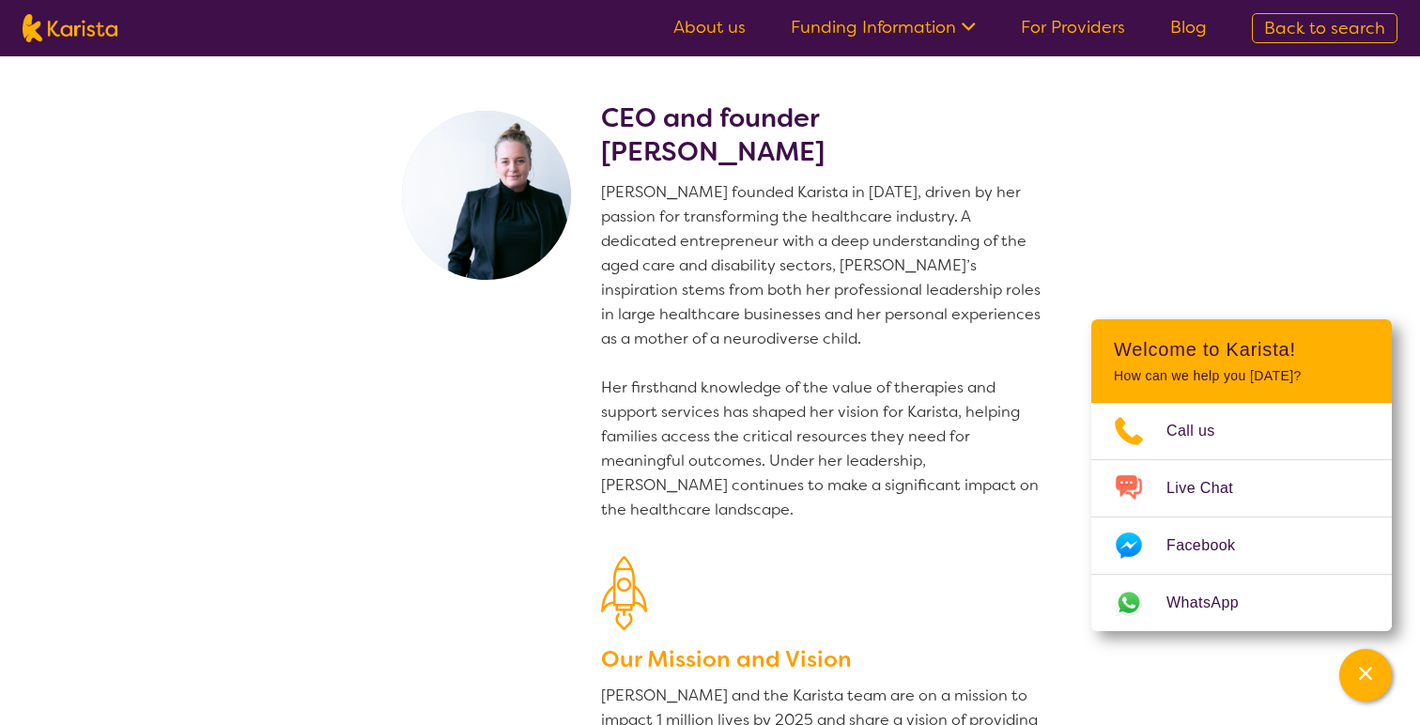
select select "Personal care"
select select "CH"
select select "NDIS"
select select "Personal care"
select select "CH"
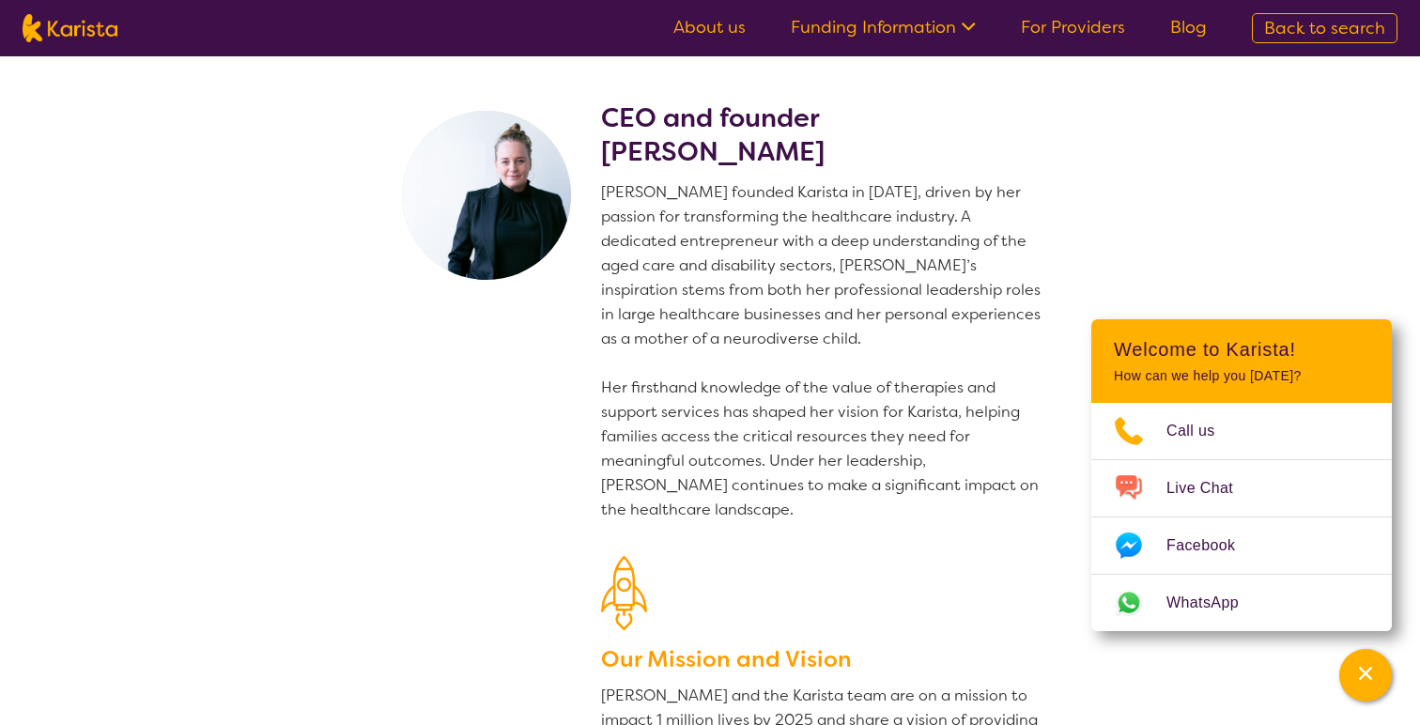
select select "NDIS"
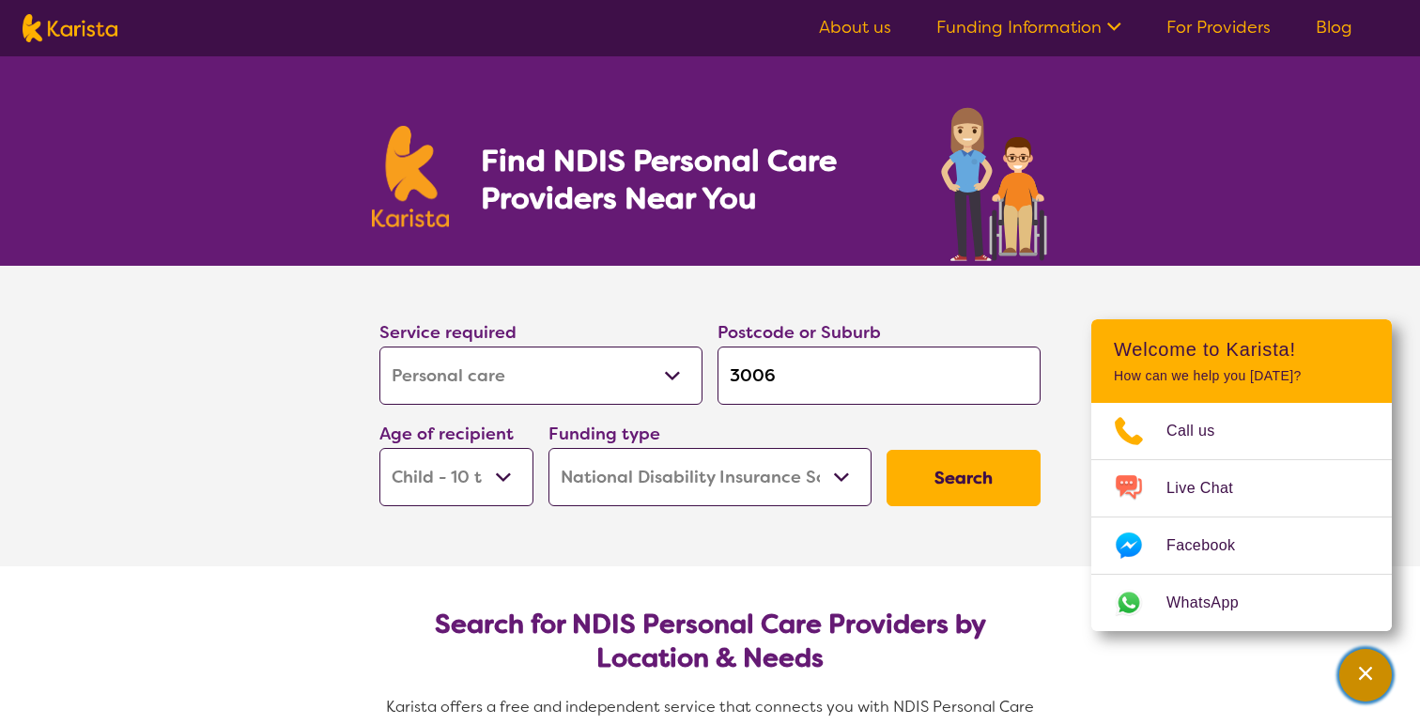
click at [1354, 675] on div "Channel Menu" at bounding box center [1365, 674] width 38 height 41
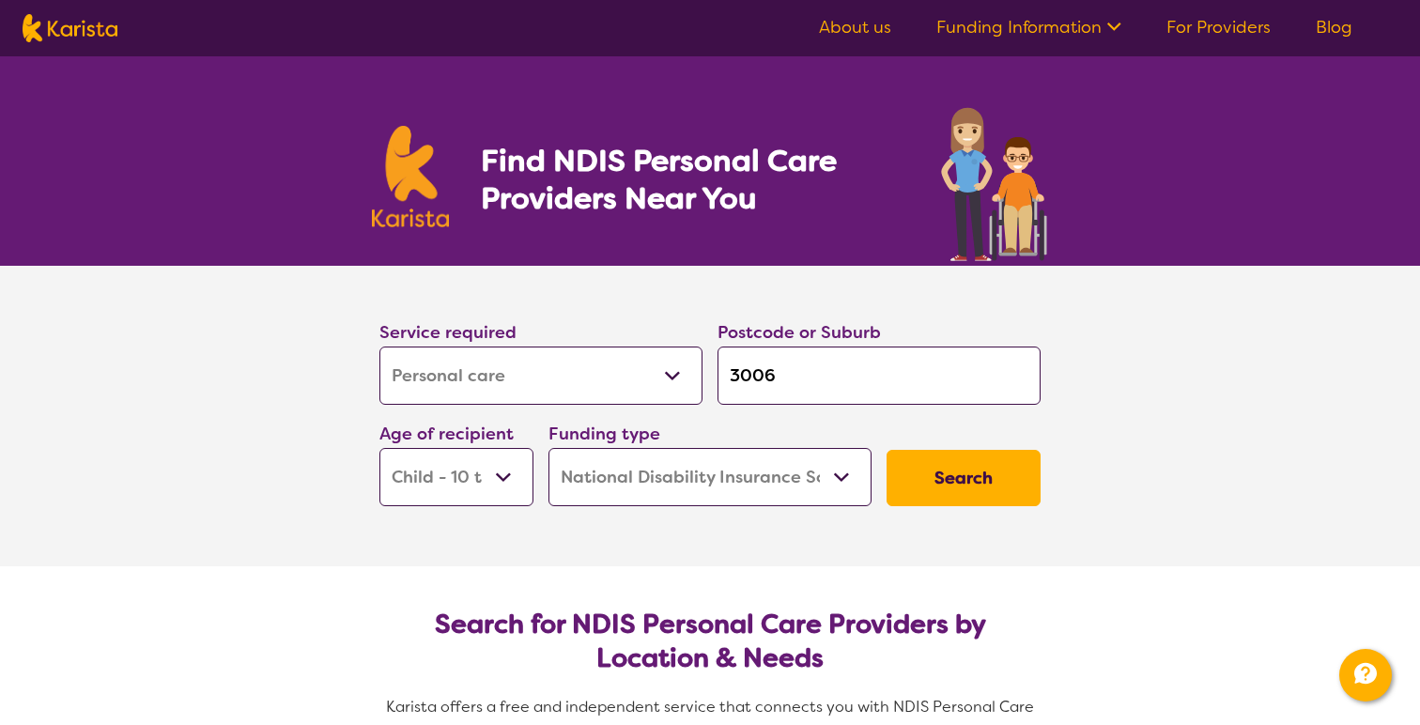
click at [109, 25] on img at bounding box center [70, 28] width 95 height 28
select select "Personal care"
select select "CH"
select select "NDIS"
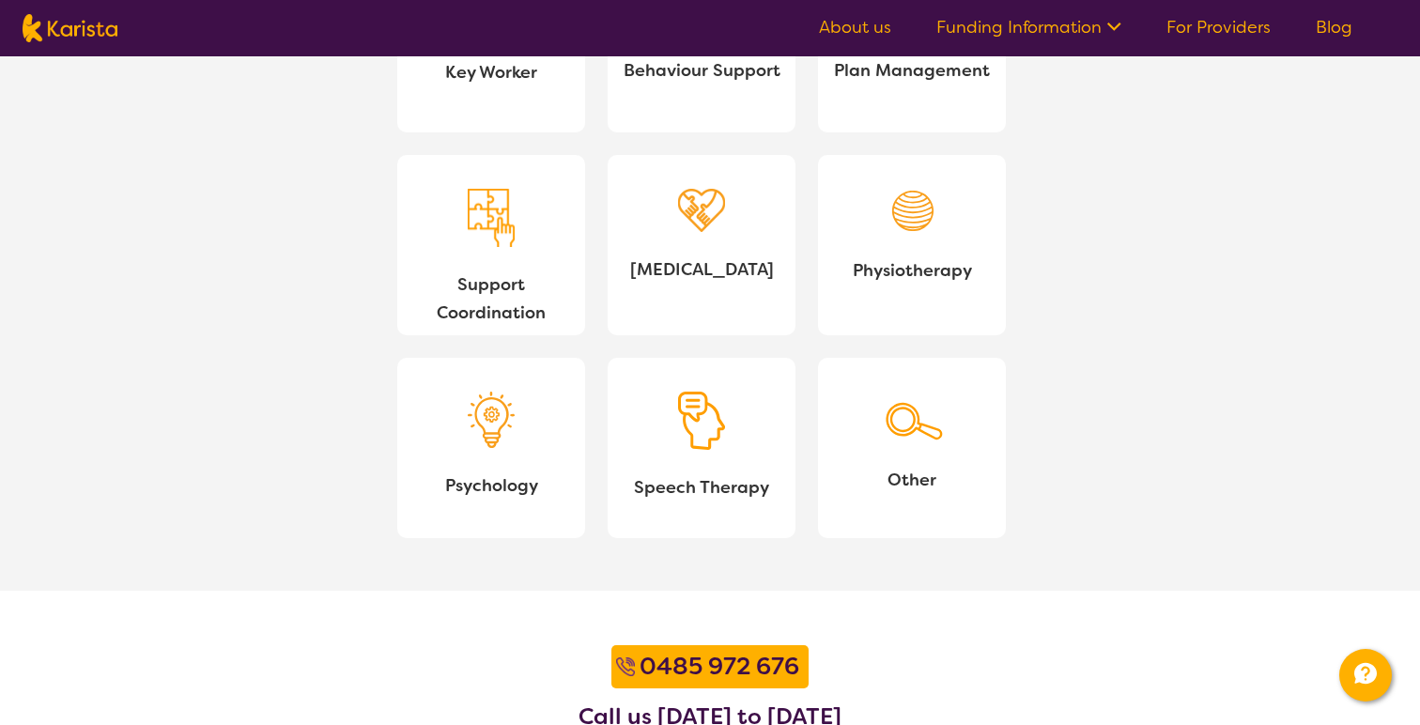
scroll to position [1682, 0]
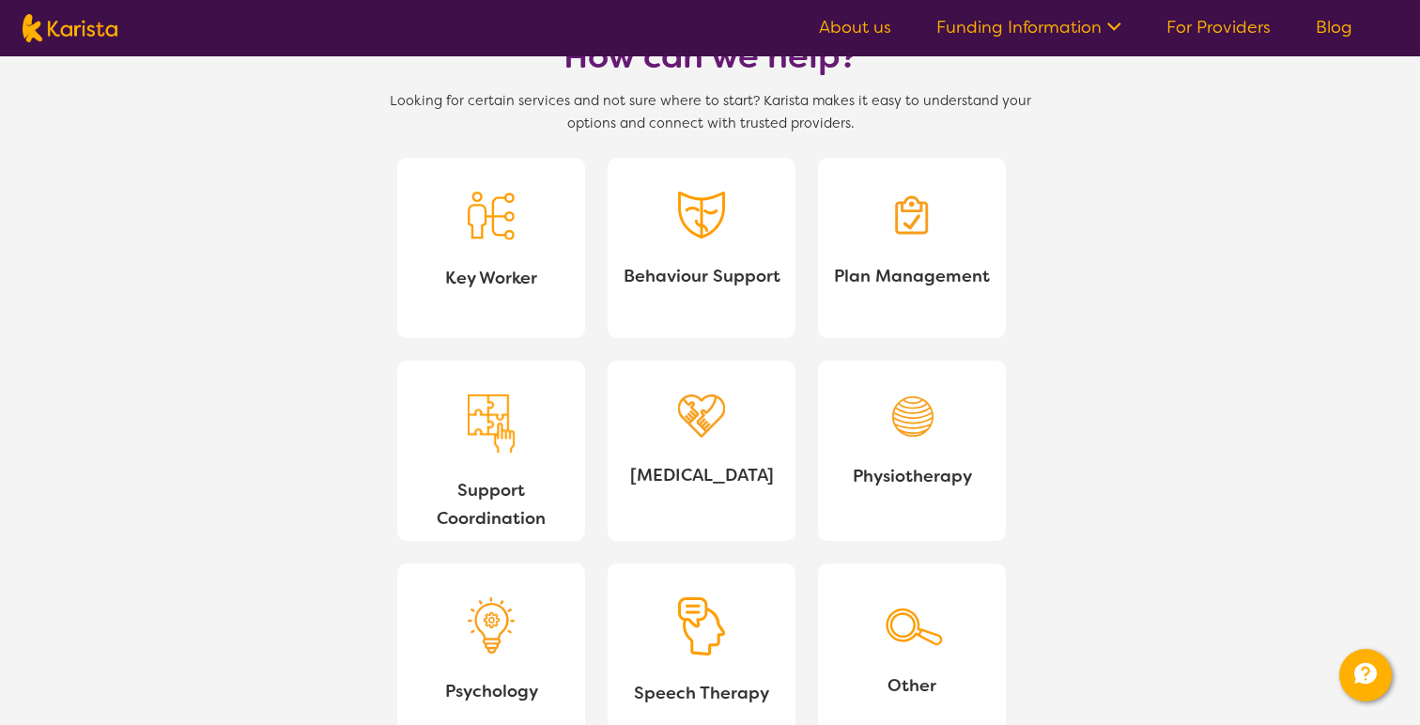
click at [529, 280] on span "Key Worker" at bounding box center [491, 278] width 158 height 28
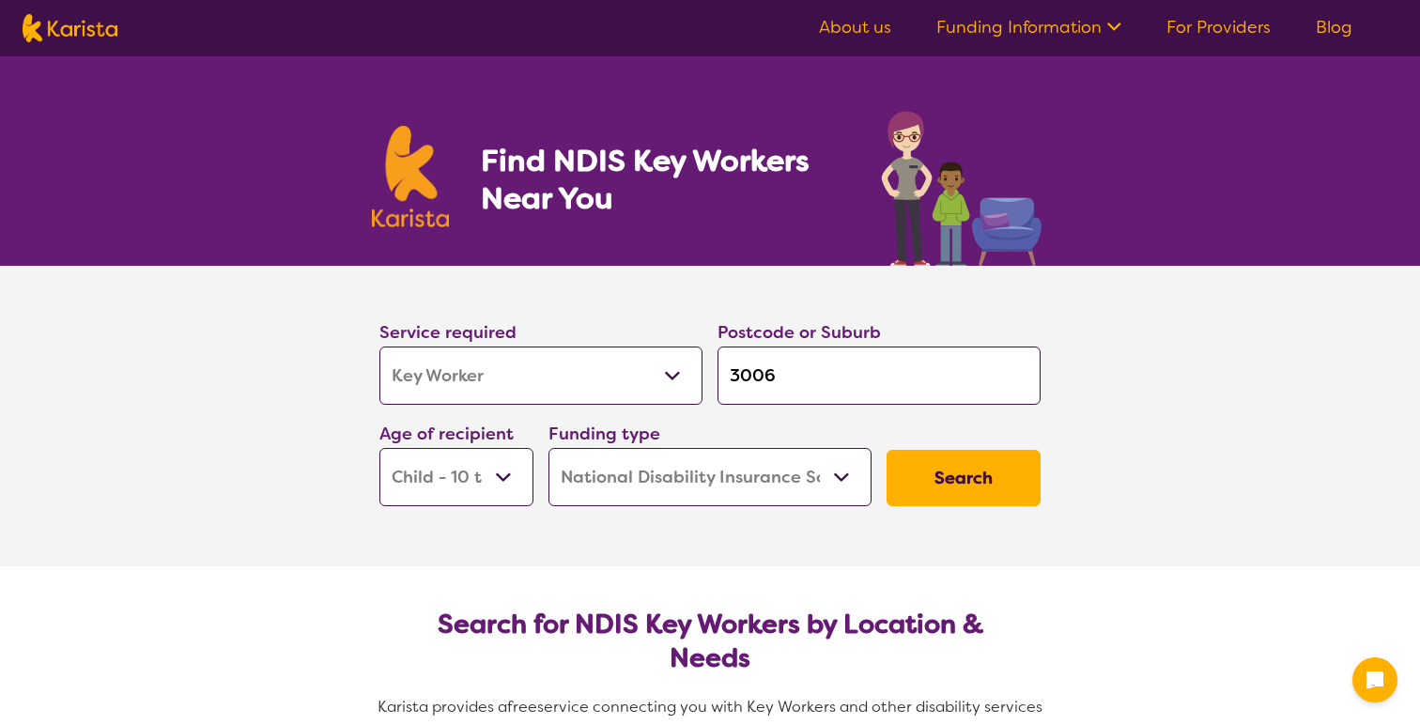
select select "Key Worker"
select select "CH"
select select "NDIS"
select select "Key Worker"
select select "CH"
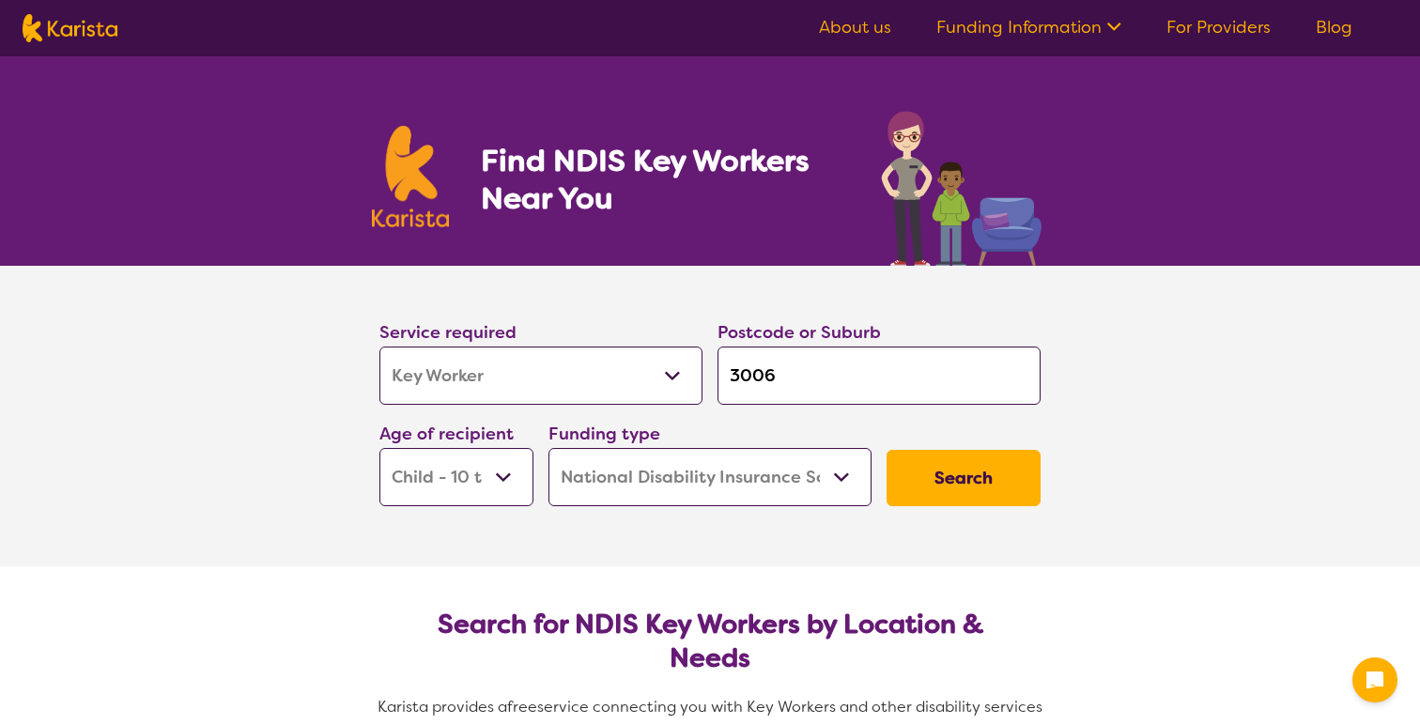
select select "NDIS"
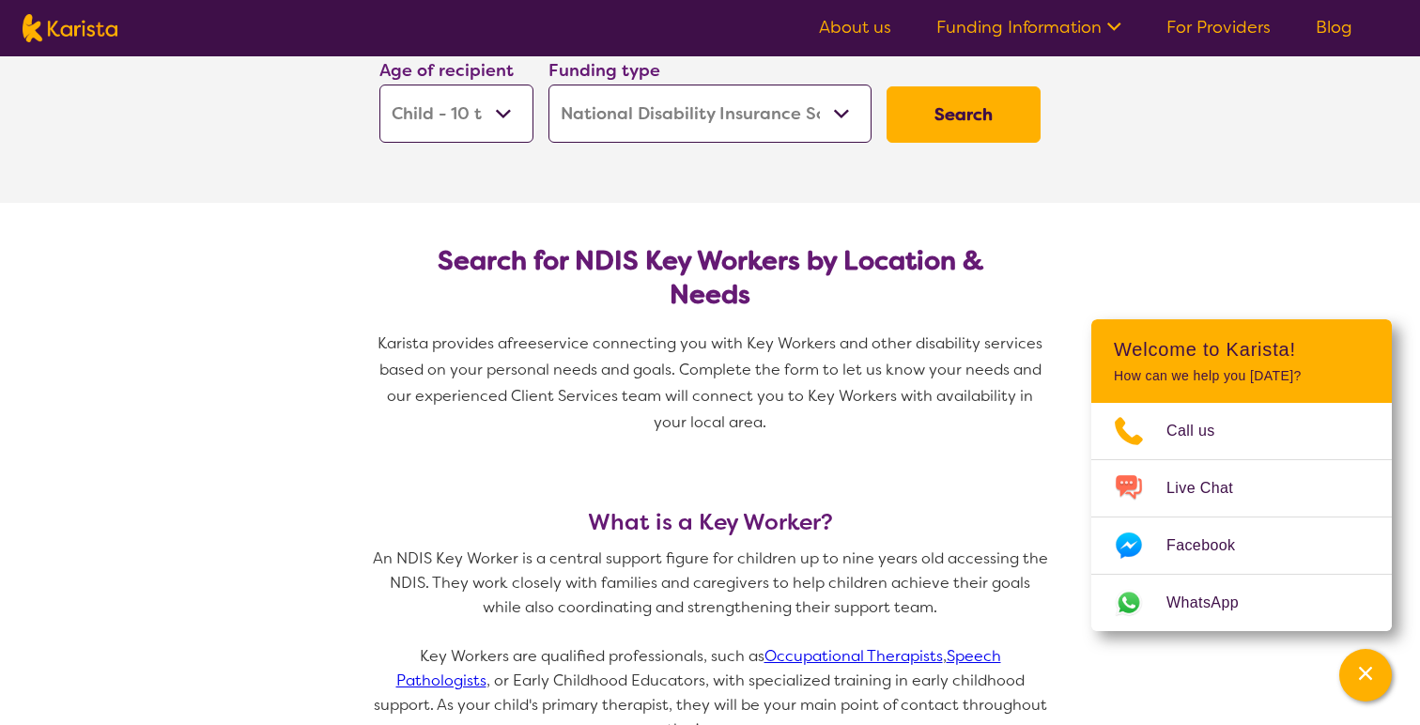
scroll to position [365, 0]
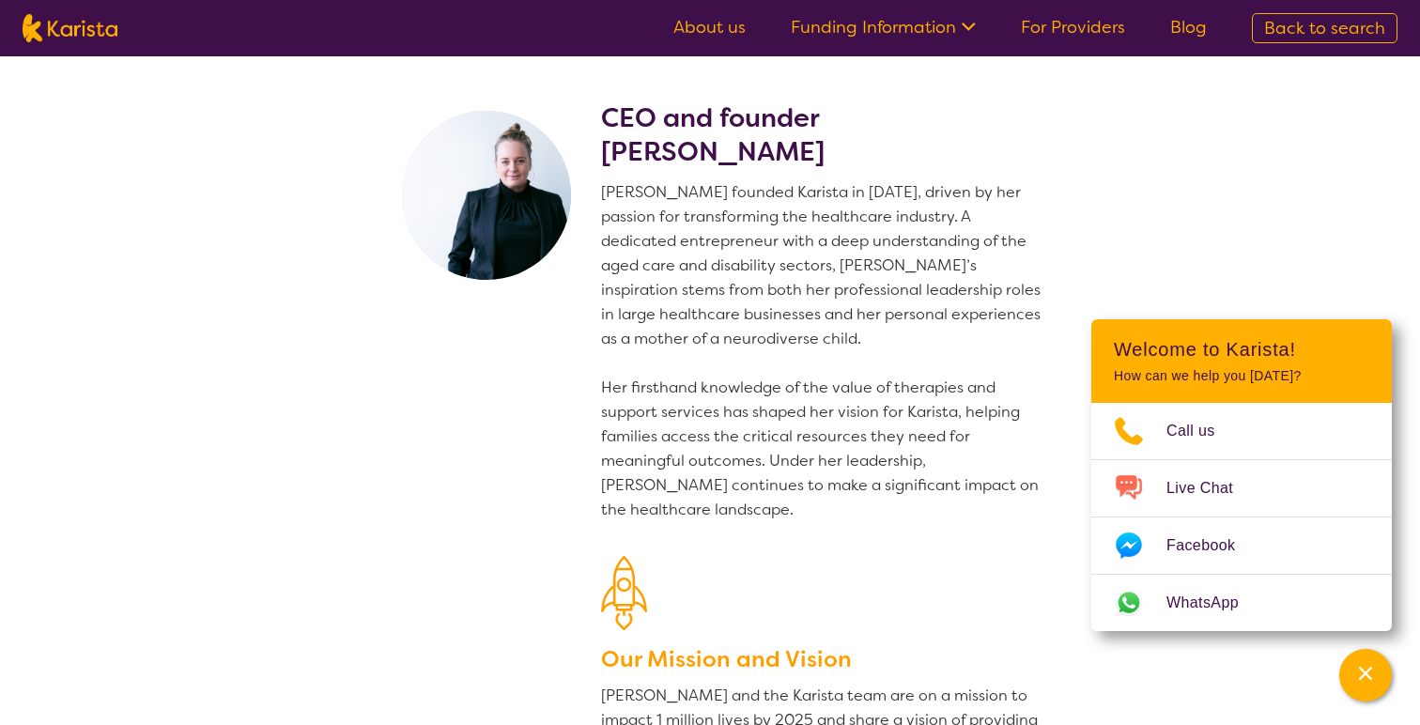
click at [94, 33] on img at bounding box center [70, 28] width 95 height 28
select select "Key Worker"
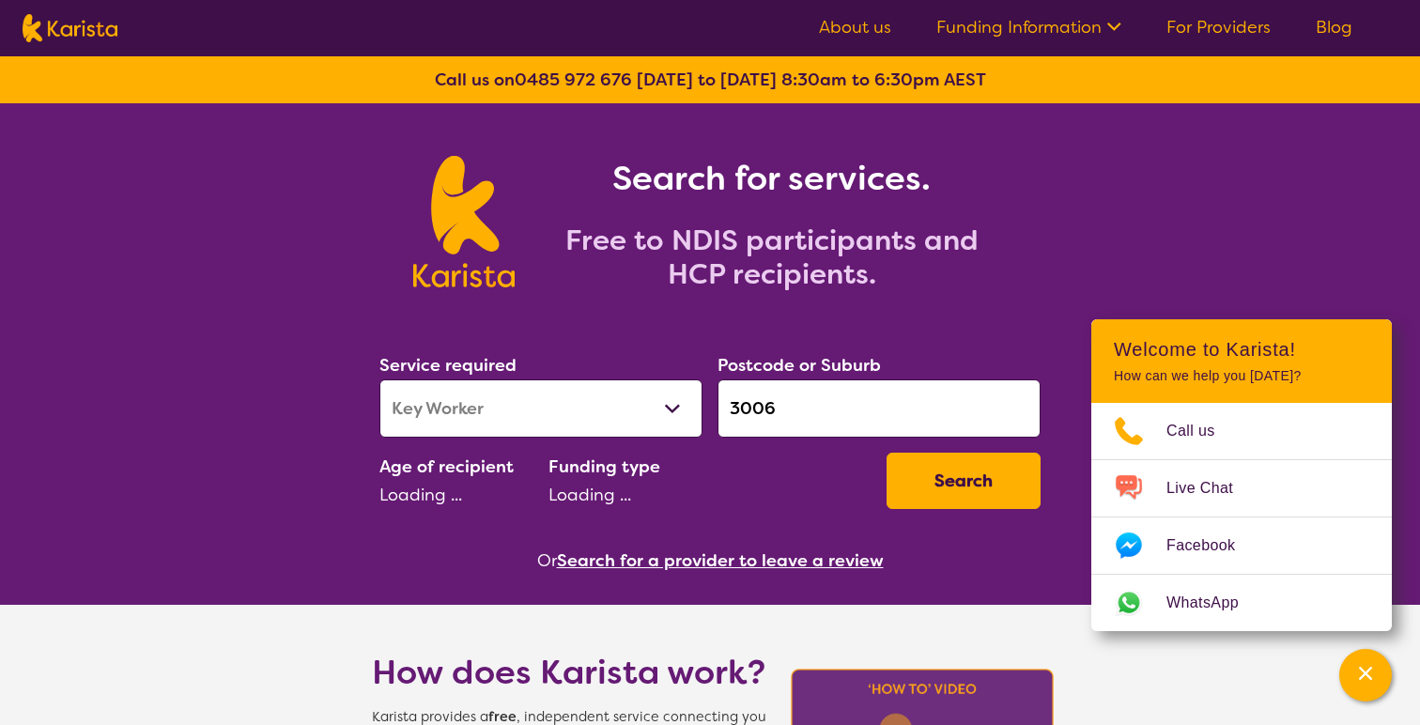
select select "CH"
select select "NDIS"
